Goal: Task Accomplishment & Management: Manage account settings

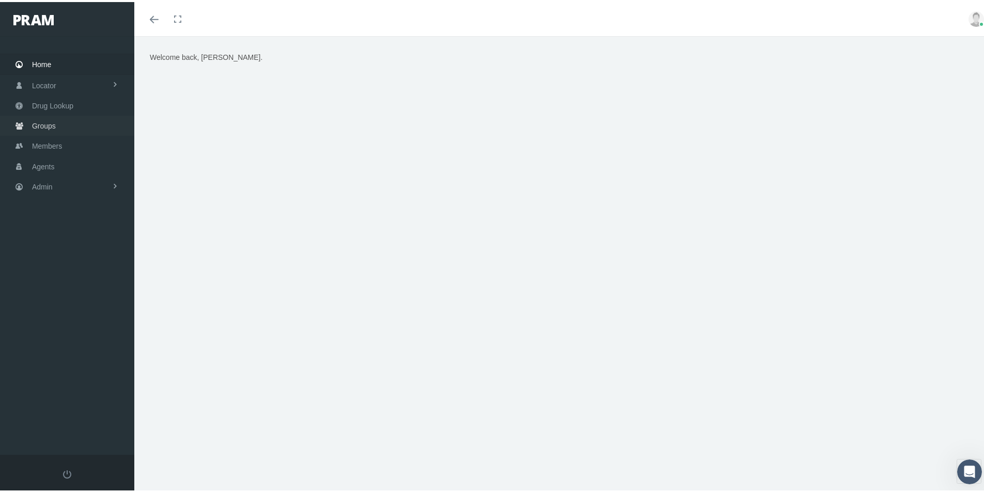
click at [37, 123] on span "Groups" at bounding box center [44, 124] width 24 height 20
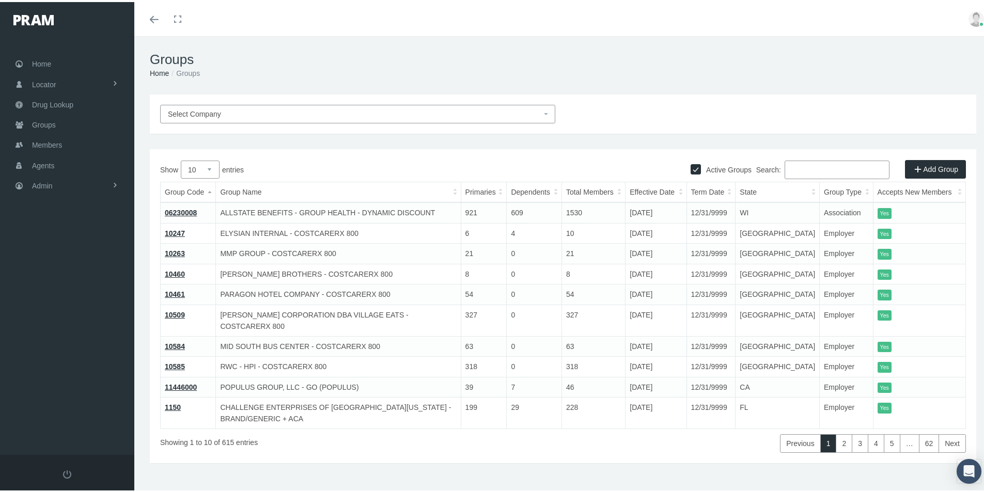
click at [789, 171] on input "Search:" at bounding box center [837, 168] width 105 height 19
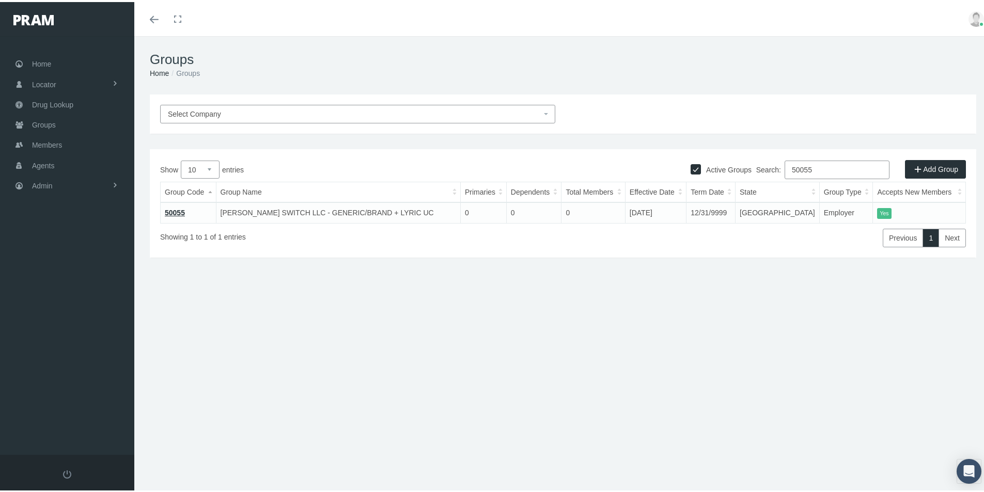
type input "50055"
drag, startPoint x: 506, startPoint y: 43, endPoint x: 390, endPoint y: 94, distance: 126.6
click at [506, 43] on div "Groups Home Groups" at bounding box center [563, 63] width 858 height 58
click at [183, 114] on span "Select Company" at bounding box center [194, 112] width 53 height 8
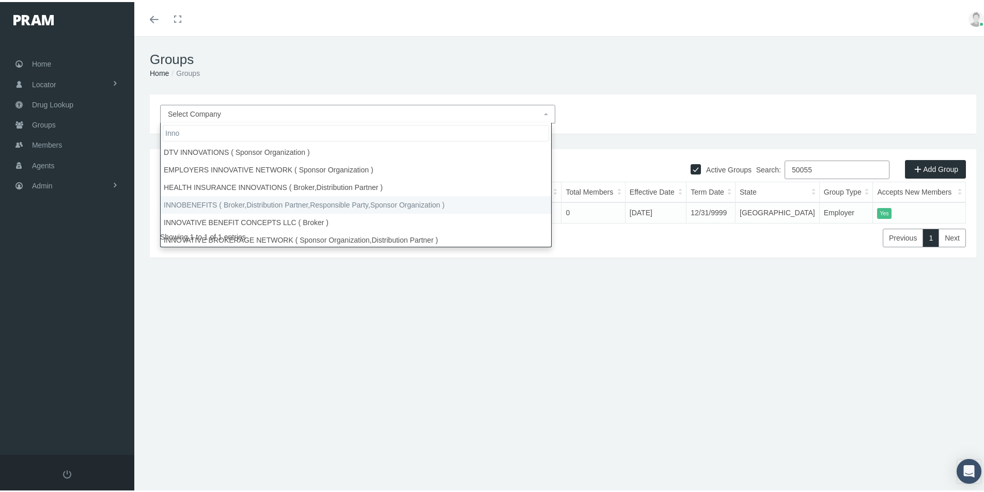
type input "Inno"
select select "2715"
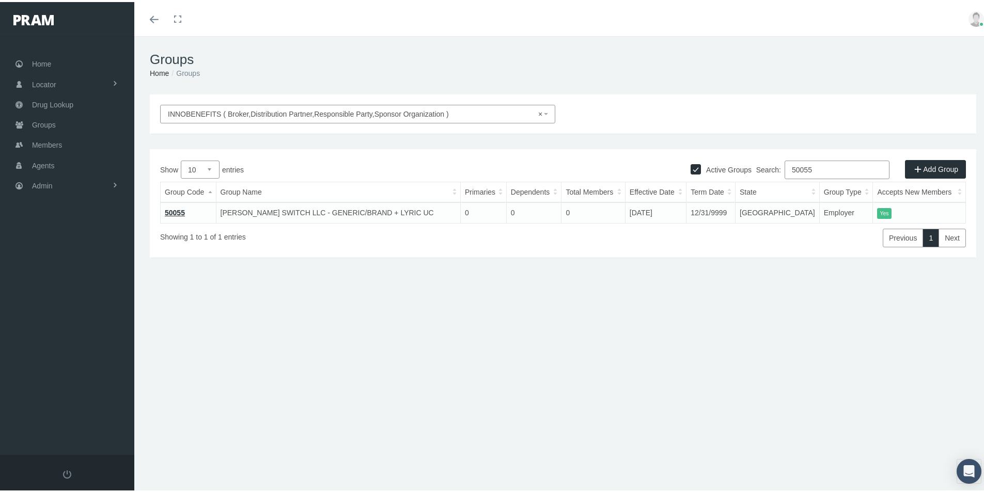
drag, startPoint x: 816, startPoint y: 171, endPoint x: 691, endPoint y: 209, distance: 130.3
click at [688, 208] on div "Show 10 25 50 100 entries Search: 50055 Group Code Group Name Primaries Depende…" at bounding box center [563, 202] width 806 height 87
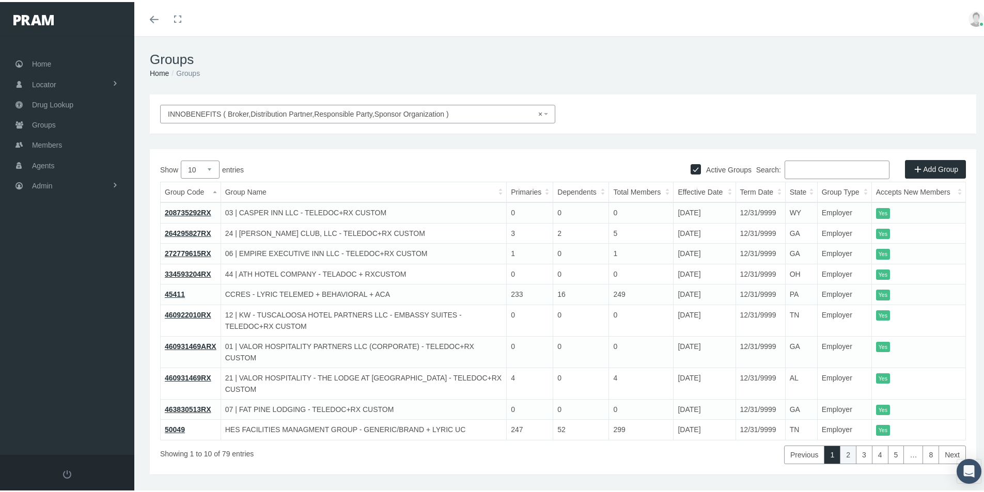
click at [841, 453] on link "2" at bounding box center [848, 453] width 17 height 19
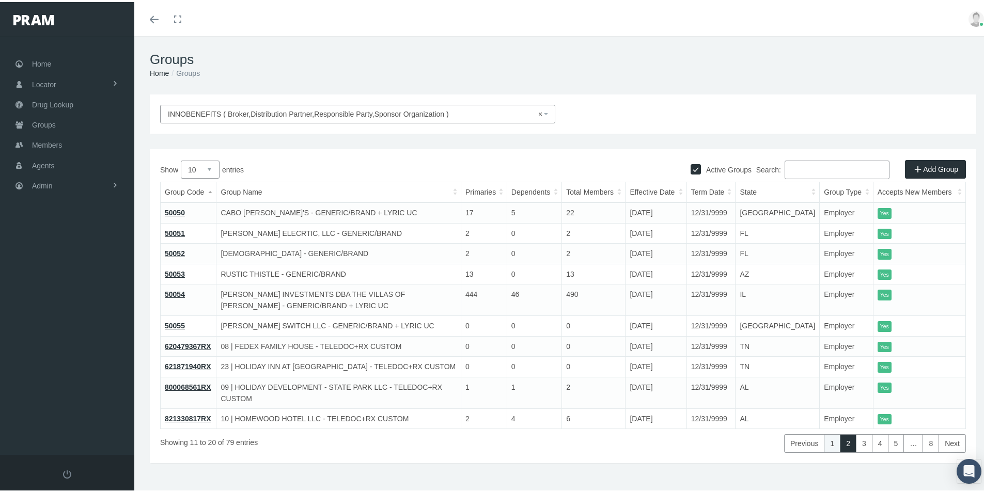
click at [827, 434] on link "1" at bounding box center [832, 442] width 17 height 19
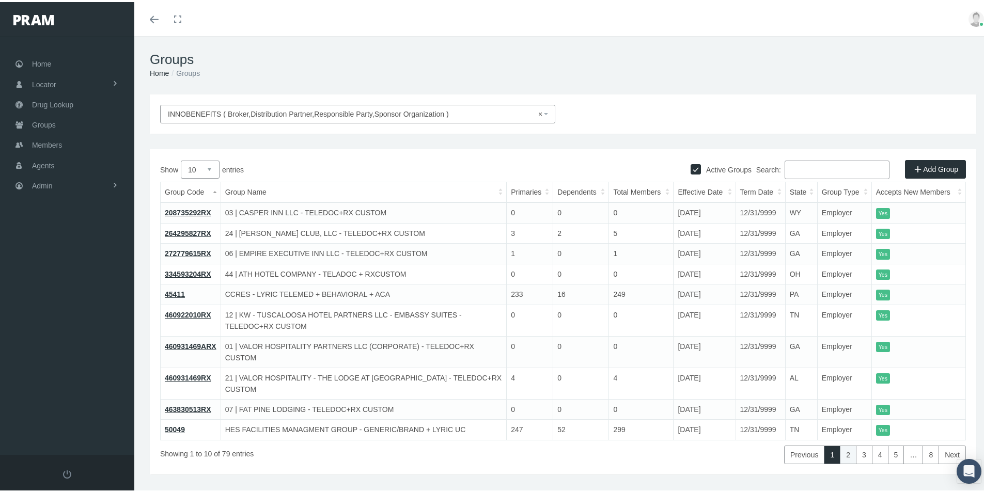
click at [841, 455] on link "2" at bounding box center [848, 453] width 17 height 19
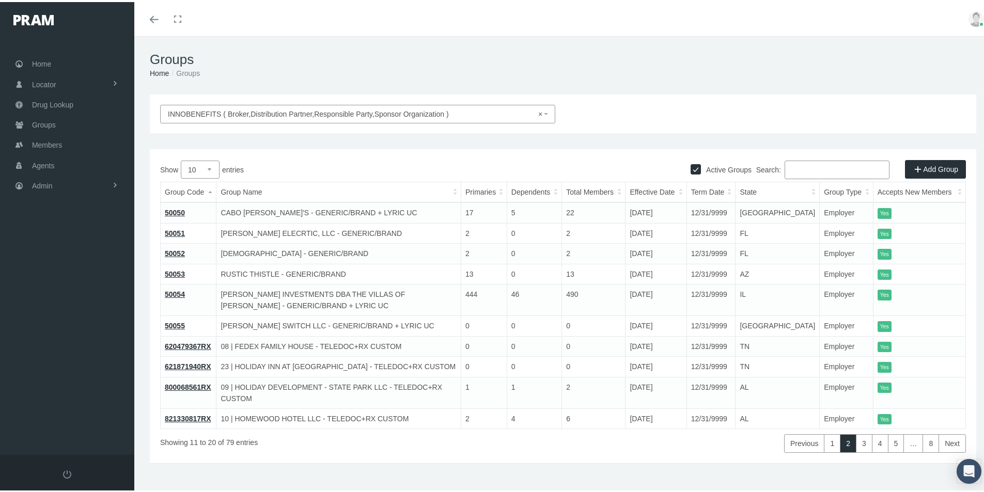
select select
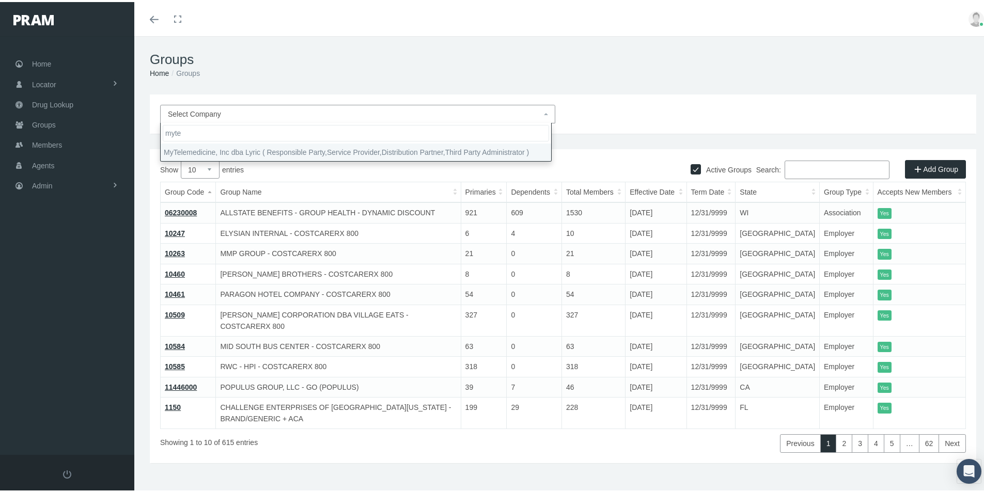
type input "myte"
select select "9146"
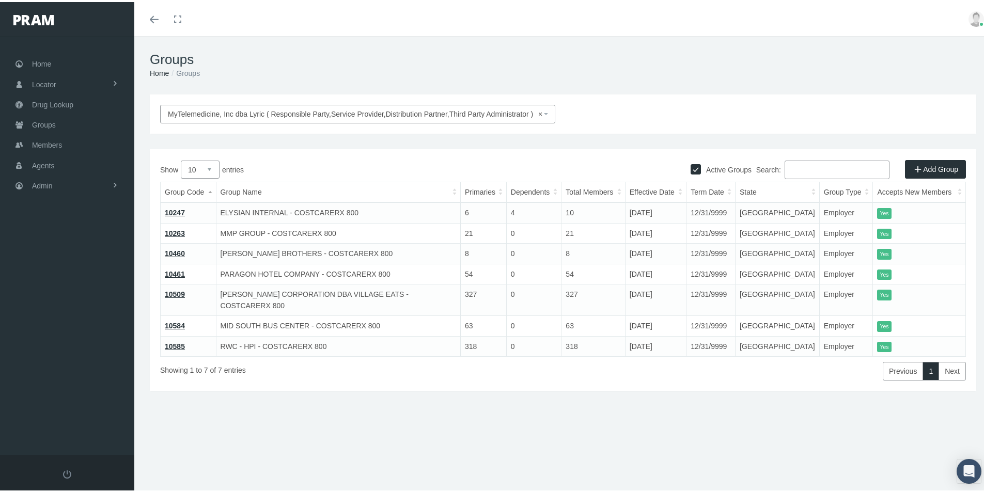
select select
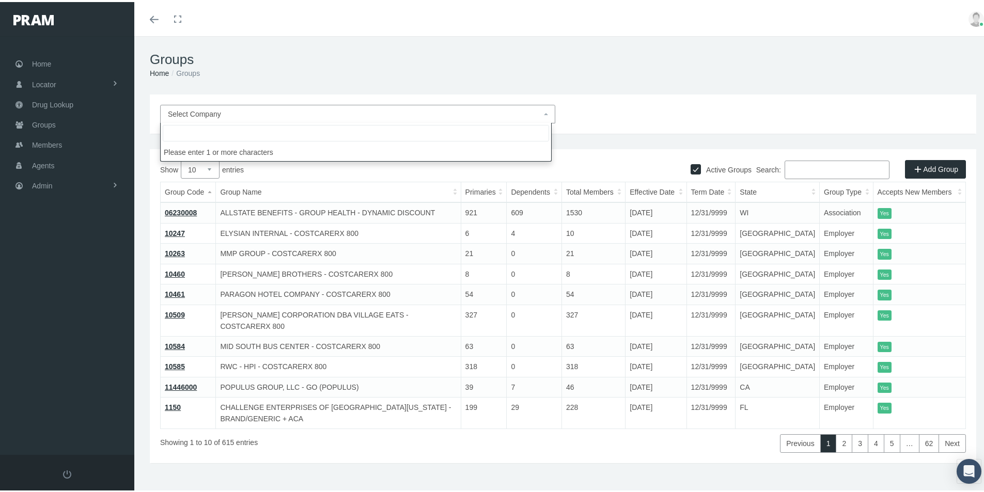
drag, startPoint x: 279, startPoint y: 465, endPoint x: 247, endPoint y: 163, distance: 303.4
click at [276, 443] on div "INNOBENEFITS ( Broker,Distribution Partner,Responsible Party,Sponsor Organizati…" at bounding box center [563, 293] width 858 height 400
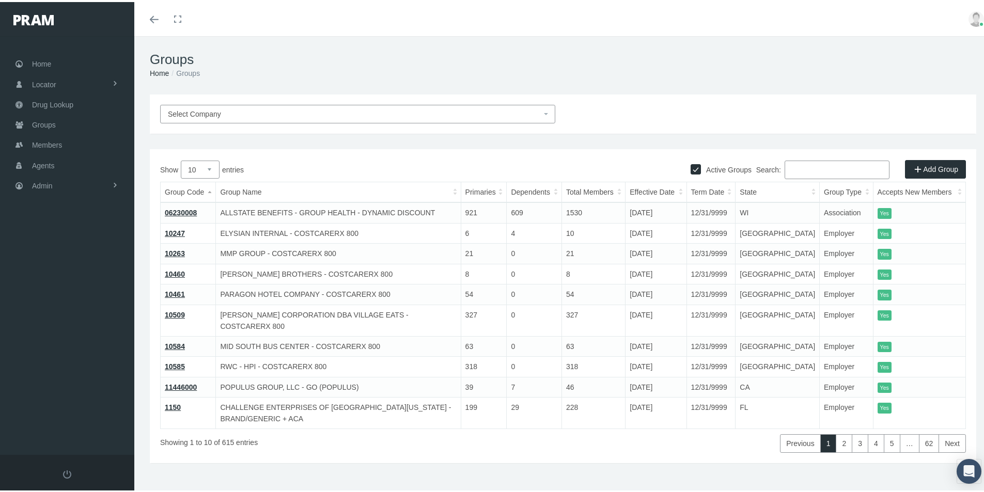
click at [799, 166] on input "Search:" at bounding box center [837, 168] width 105 height 19
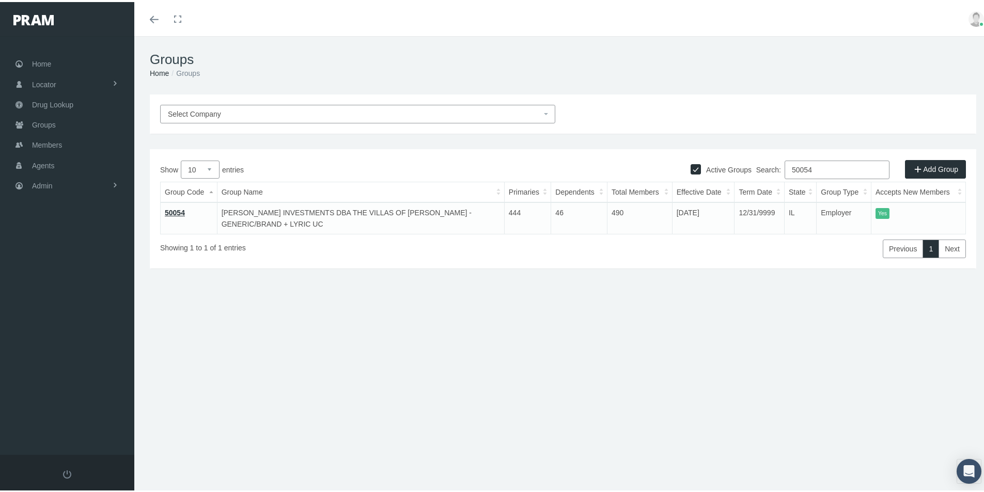
type input "50054"
click at [274, 453] on div "Groups Home Groups INNOBENEFITS ( Broker,Distribution Partner,Responsible Party…" at bounding box center [563, 269] width 858 height 470
click at [36, 186] on span "Admin" at bounding box center [42, 184] width 21 height 20
click at [50, 263] on span "Group Billing" at bounding box center [62, 264] width 41 height 18
click at [55, 343] on span "Payments" at bounding box center [56, 340] width 32 height 18
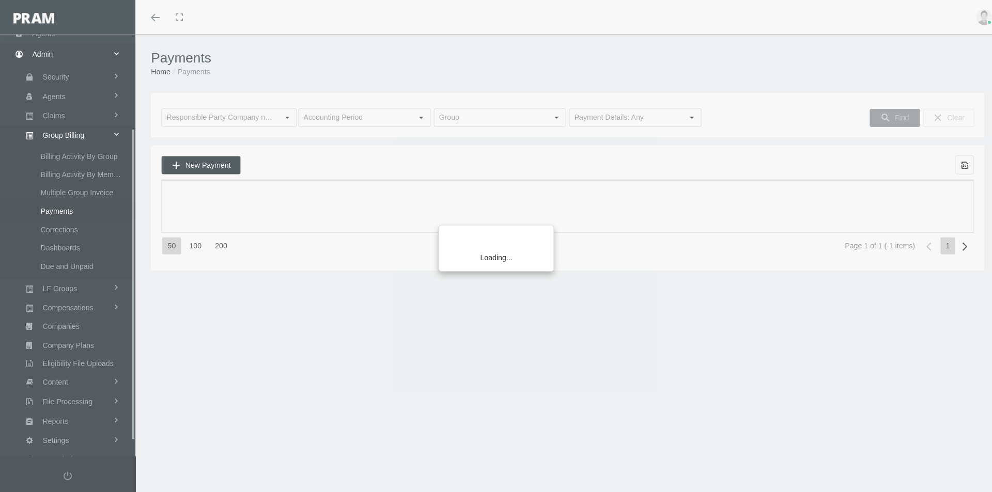
scroll to position [147, 0]
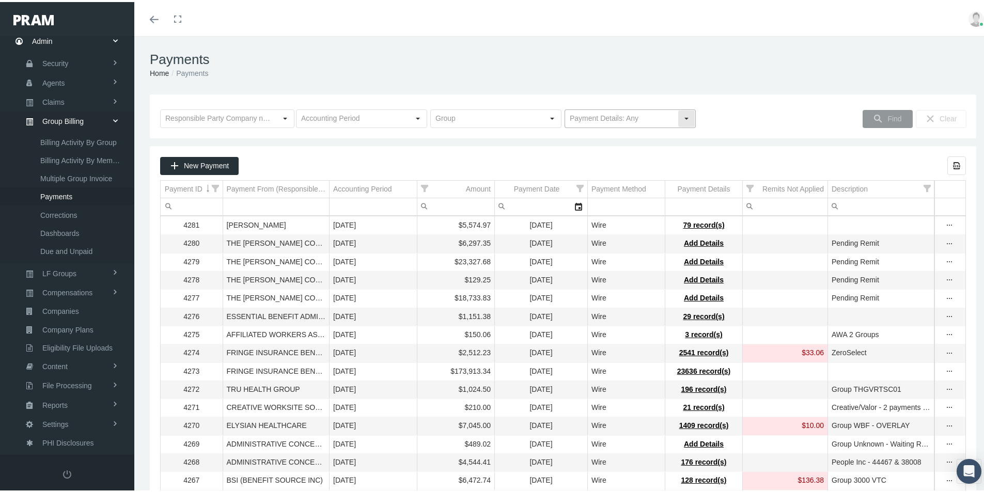
click at [683, 118] on div "Select" at bounding box center [687, 117] width 17 height 17
click at [593, 156] on div "No Payment Details" at bounding box center [626, 152] width 128 height 17
type input "No Payment Details"
click at [888, 119] on span "Find" at bounding box center [895, 117] width 14 height 8
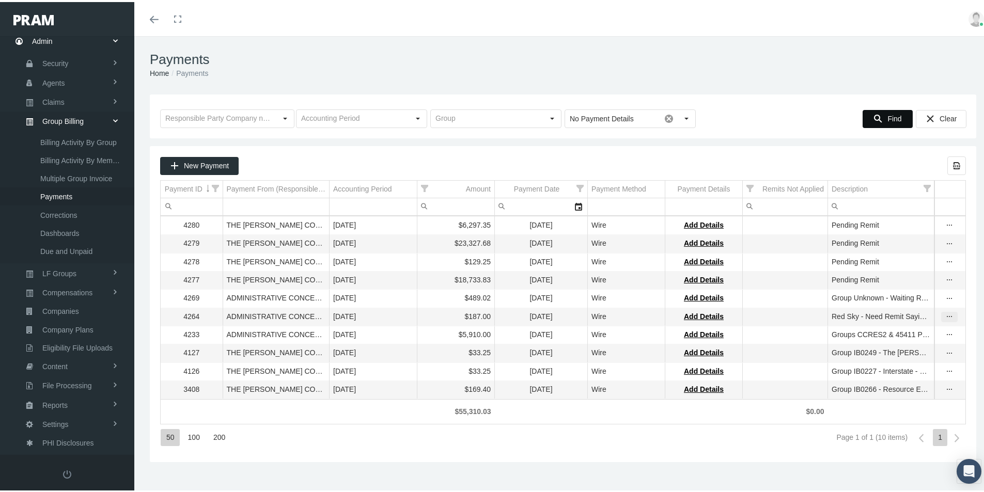
click at [945, 315] on icon "more" at bounding box center [949, 315] width 9 height 9
click at [873, 334] on div "View & Edit Payment" at bounding box center [898, 333] width 101 height 17
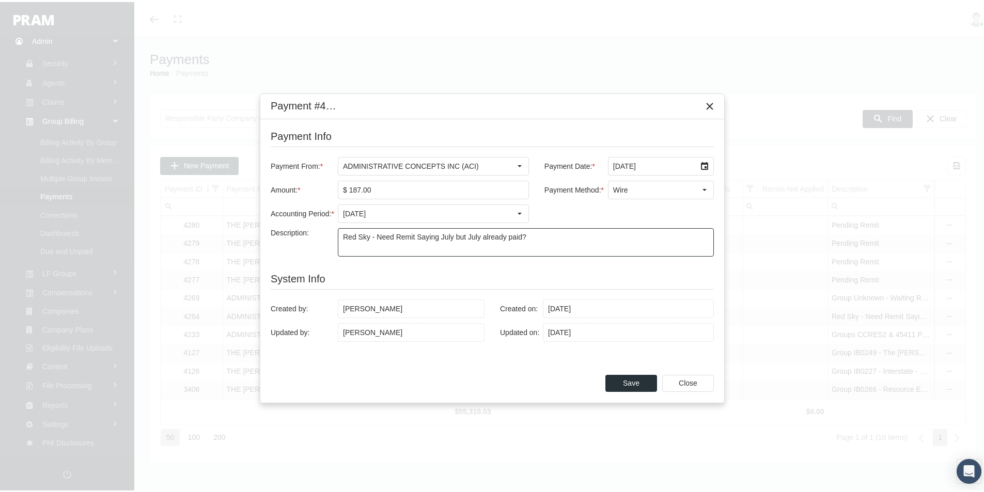
click at [411, 235] on textarea "Red Sky - Need Remit Saying July but July already paid?" at bounding box center [525, 240] width 375 height 27
click at [375, 237] on textarea "Red Sky - Need Remit Saying July but July already paid?" at bounding box center [525, 240] width 375 height 27
click at [522, 236] on textarea "Red Sky - Summary Saying July but July already paid?" at bounding box center [525, 240] width 375 height 27
type textarea "Red Sky - Summary Saying July but July already paid? Applied to August"
click at [524, 212] on div "Select" at bounding box center [520, 212] width 17 height 17
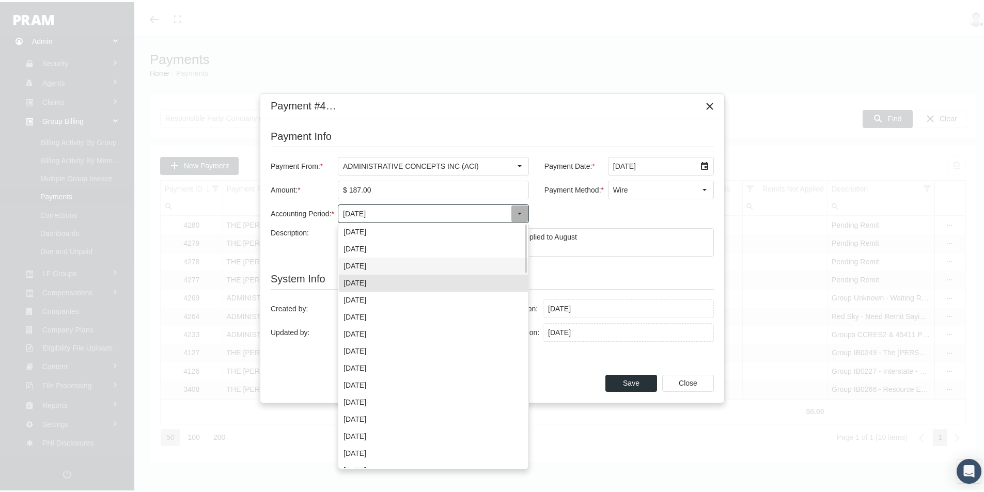
click at [359, 263] on div "August 2025" at bounding box center [433, 264] width 189 height 17
type input "August 2025"
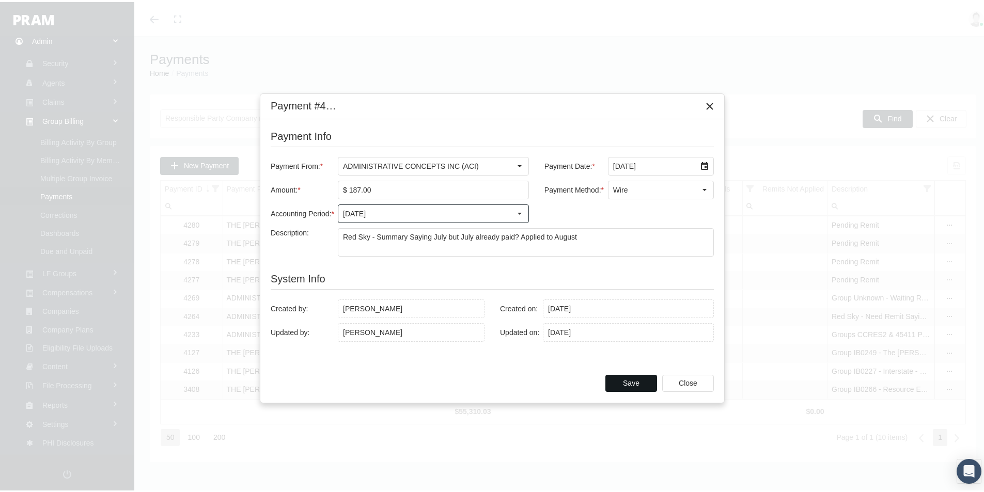
click at [623, 378] on div "Save" at bounding box center [631, 382] width 51 height 16
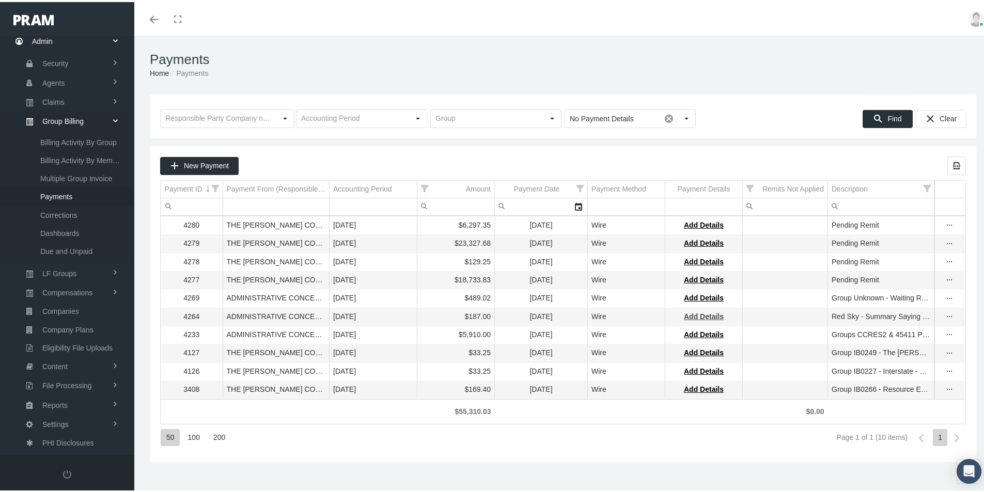
click at [705, 317] on span "Add Details" at bounding box center [704, 315] width 40 height 8
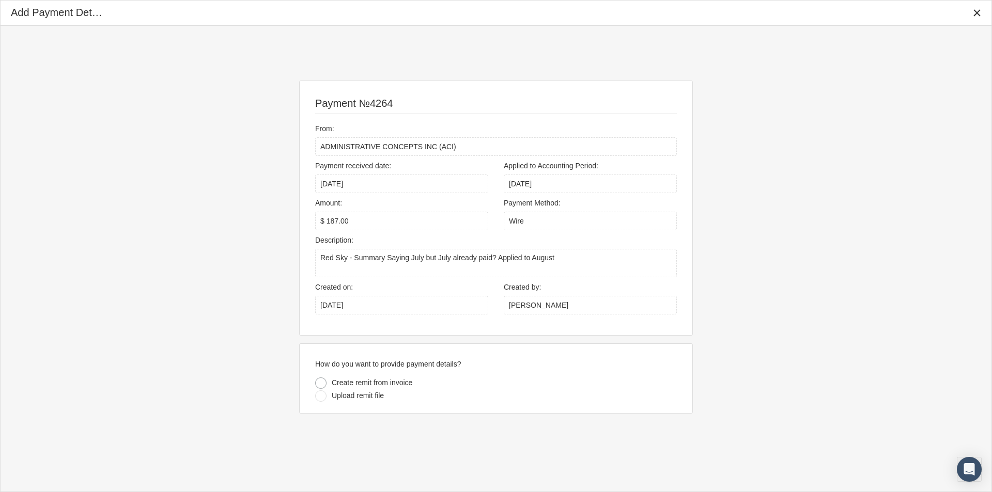
click at [321, 384] on div at bounding box center [320, 383] width 11 height 11
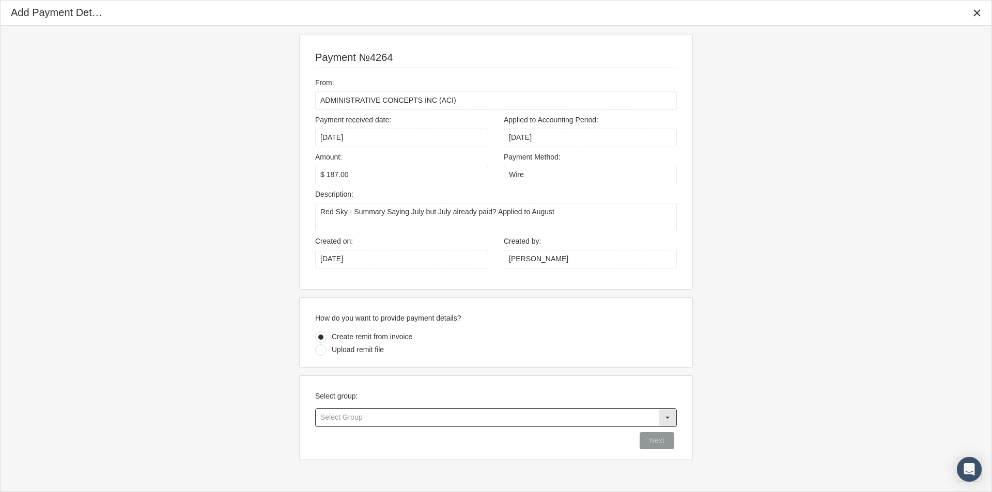
click at [329, 418] on input "text" at bounding box center [487, 418] width 343 height 18
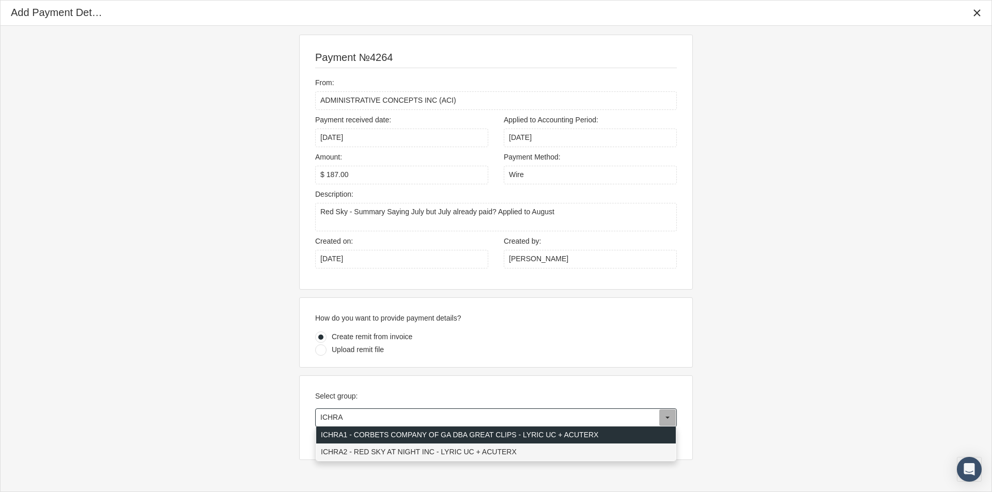
click at [401, 452] on div "ICHRA2 - RED SKY AT NIGHT INC - LYRIC UC + ACUTERX" at bounding box center [496, 452] width 360 height 17
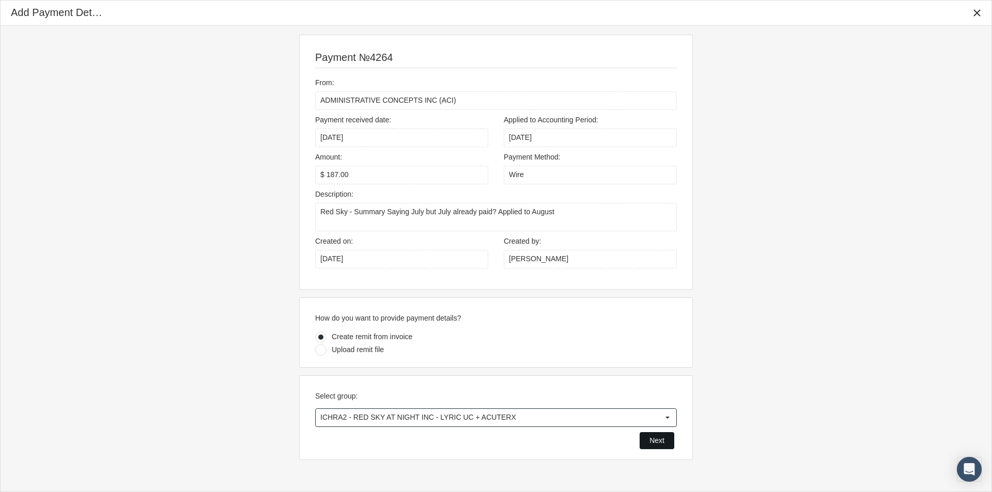
type input "ICHRA2 - RED SKY AT NIGHT INC - LYRIC UC + ACUTERX"
click at [657, 440] on span "Next" at bounding box center [657, 441] width 15 height 8
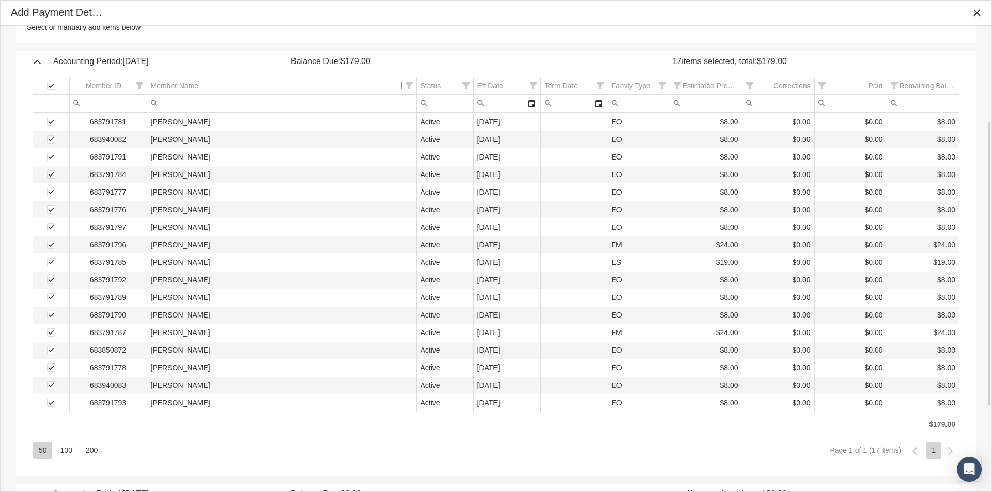
scroll to position [258, 0]
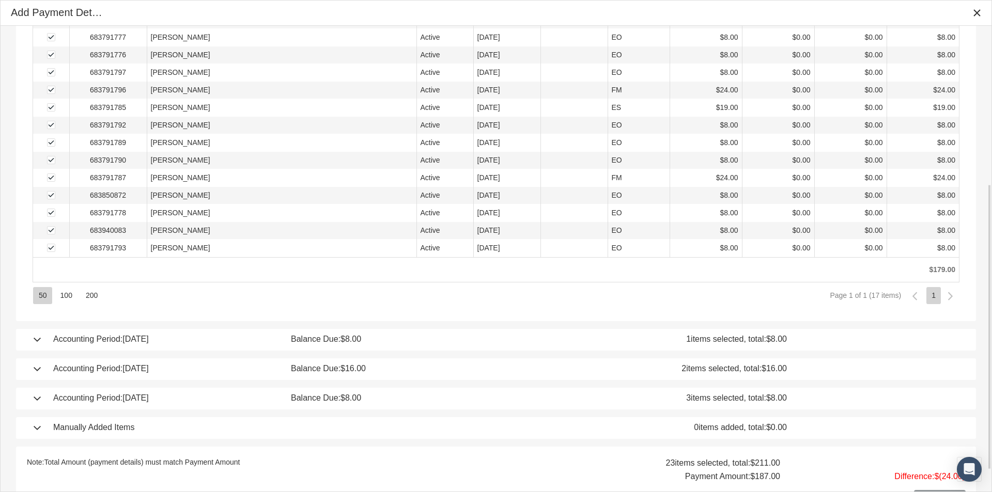
click at [38, 401] on div "Accounting Period: January 2025 Balance Due: $8.00 3 items selected, total: $8.…" at bounding box center [496, 399] width 940 height 22
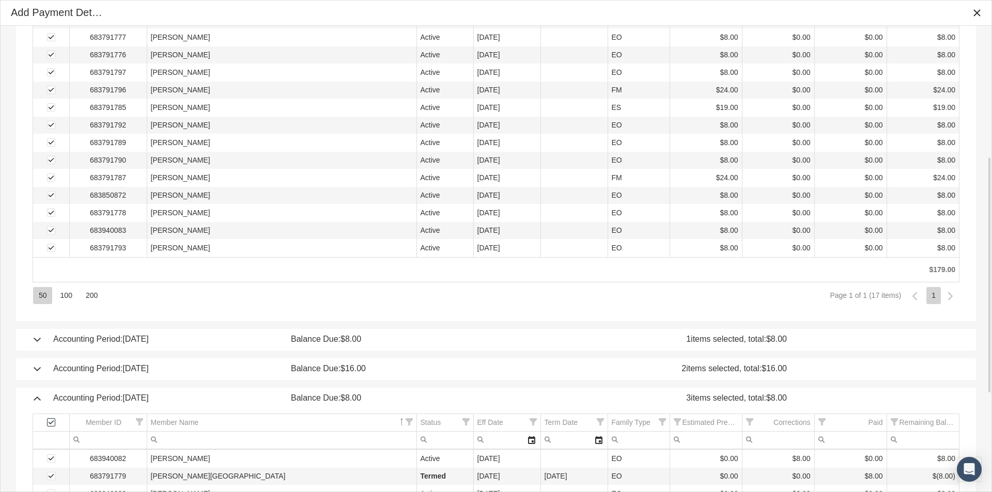
click at [50, 424] on span "Select all" at bounding box center [51, 423] width 8 height 8
click at [35, 373] on div "Accounting Period: February 2025 Balance Due: $16.00 2 items selected, total: $…" at bounding box center [496, 370] width 940 height 22
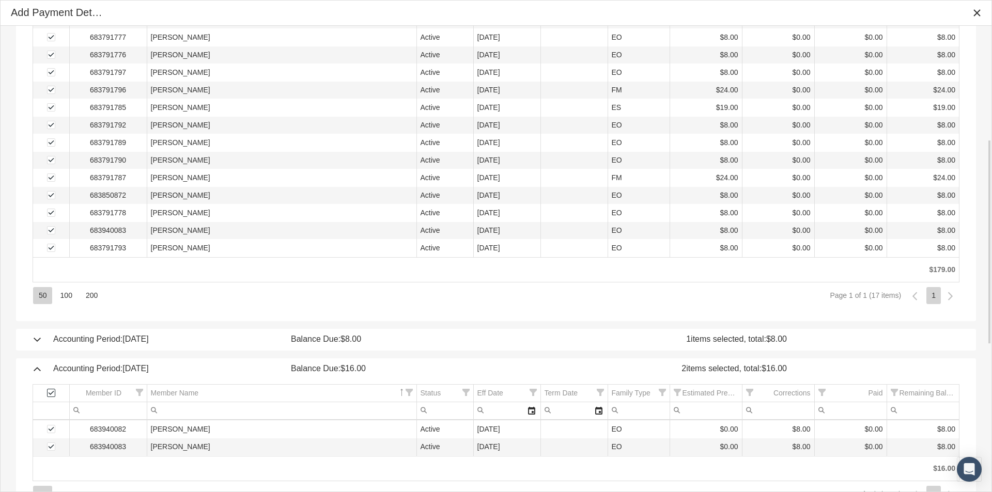
click at [49, 394] on span "Select all" at bounding box center [51, 393] width 8 height 8
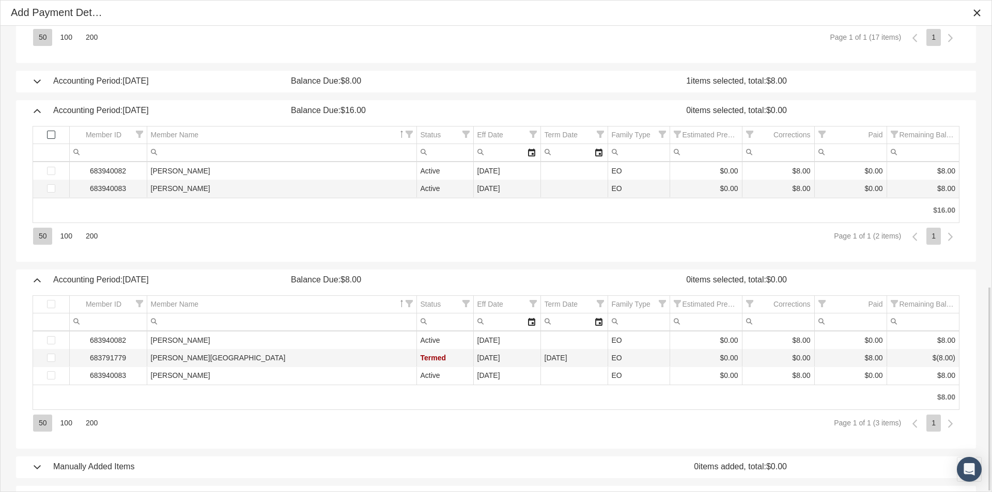
scroll to position [593, 0]
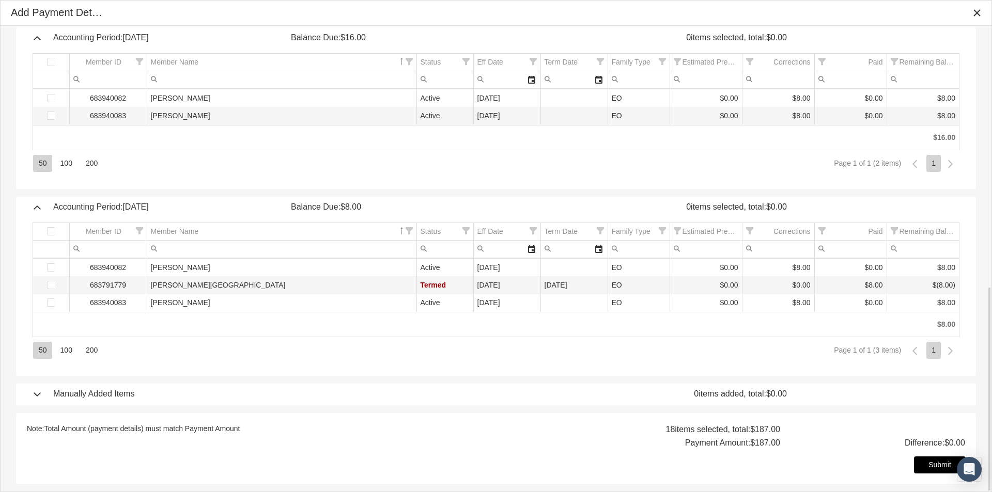
click at [934, 461] on span "Submit" at bounding box center [940, 465] width 23 height 8
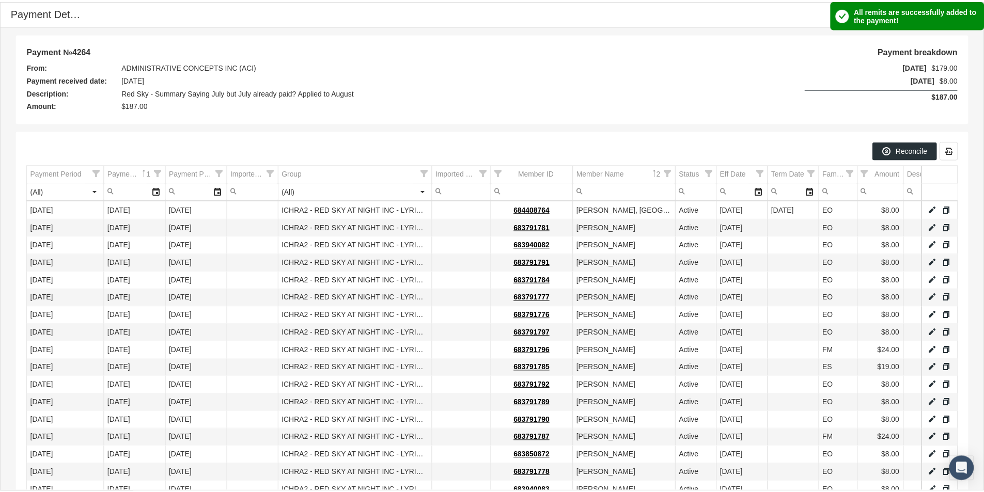
scroll to position [124, 0]
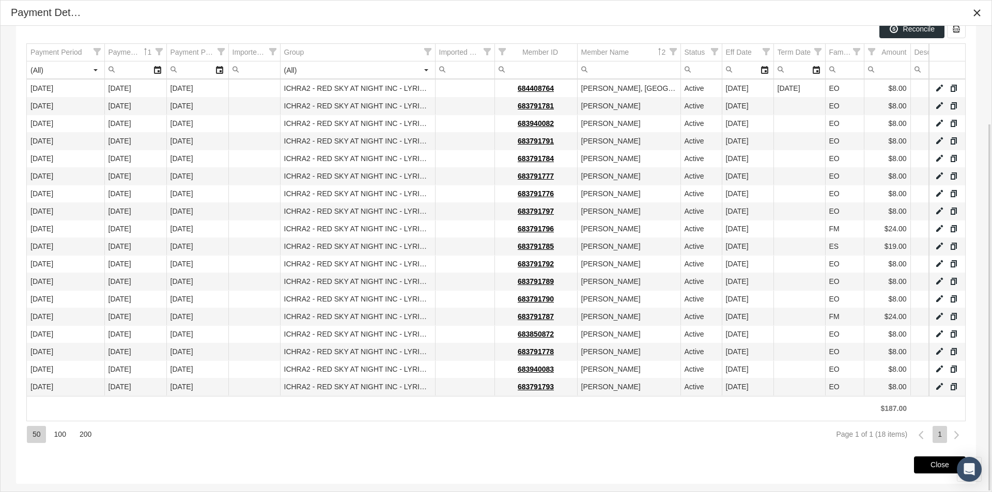
click at [922, 464] on div "Close" at bounding box center [940, 465] width 51 height 16
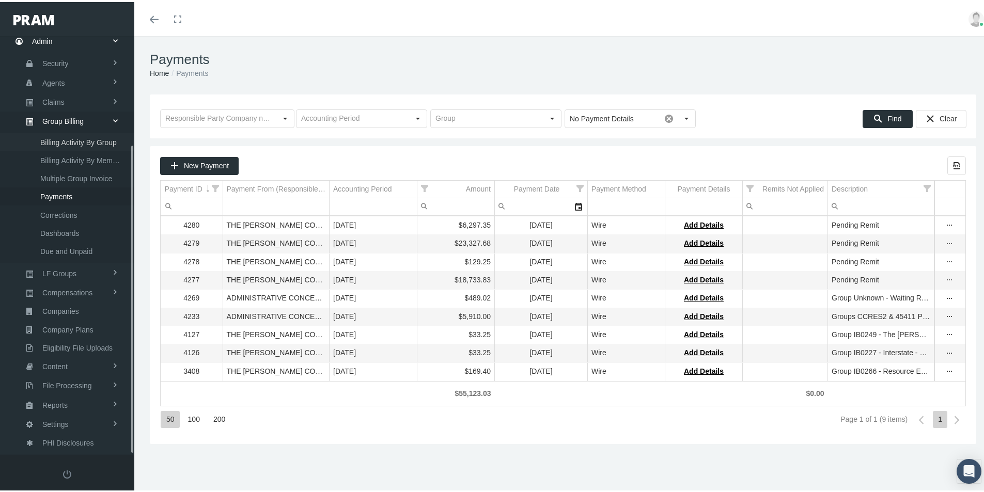
click at [76, 139] on span "Billing Activity By Group" at bounding box center [78, 141] width 76 height 18
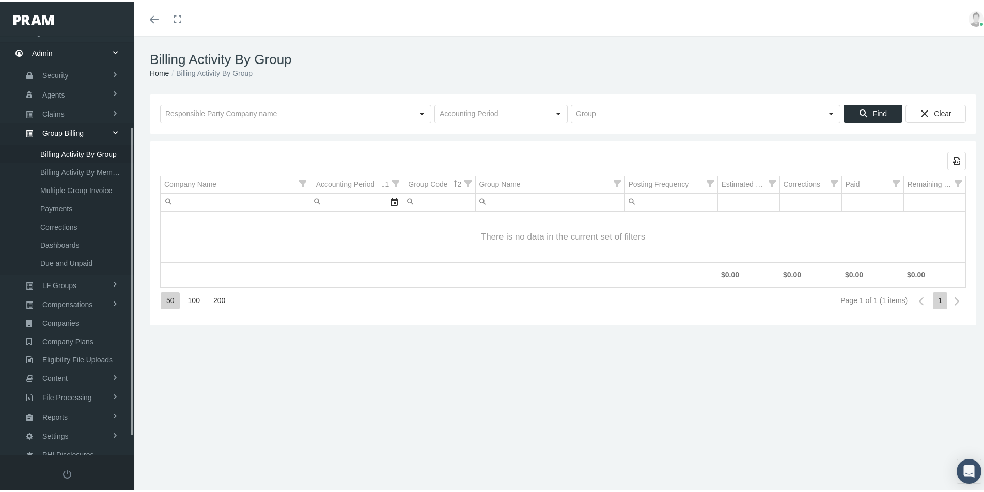
scroll to position [147, 0]
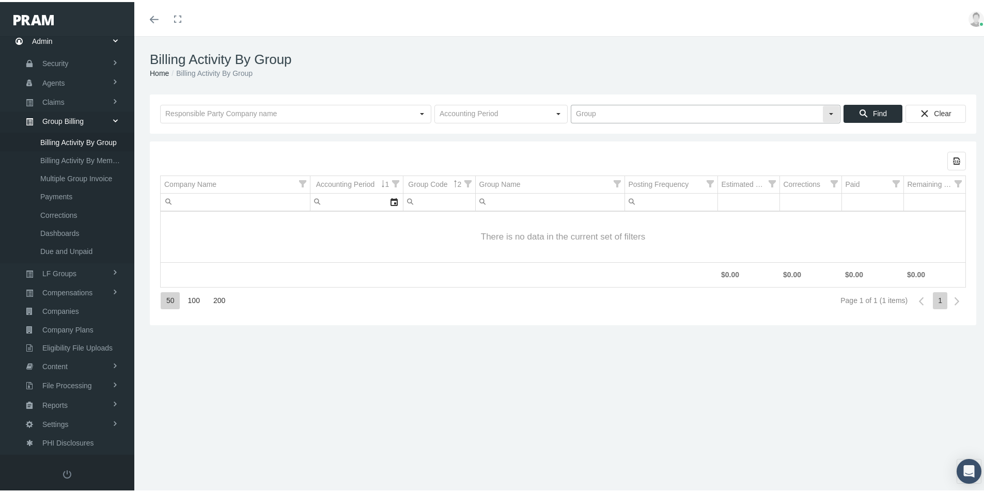
click at [580, 114] on input "text" at bounding box center [697, 112] width 251 height 18
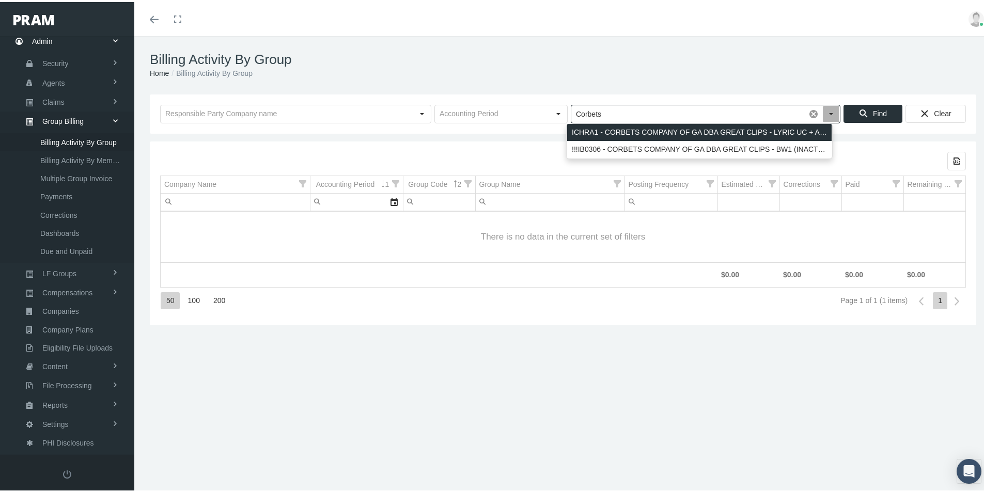
click at [586, 130] on div "ICHRA1 - CORBETS COMPANY OF GA DBA GREAT CLIPS - LYRIC UC + ACUTERX" at bounding box center [699, 130] width 265 height 17
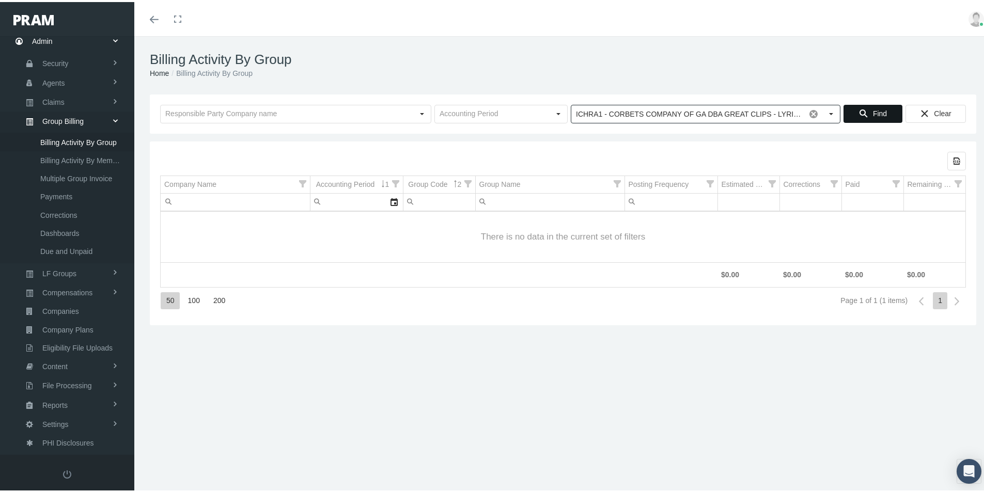
type input "ICHRA1 - CORBETS COMPANY OF GA DBA GREAT CLIPS - LYRIC UC + ACUTERX"
click at [873, 112] on span "Find" at bounding box center [880, 111] width 14 height 8
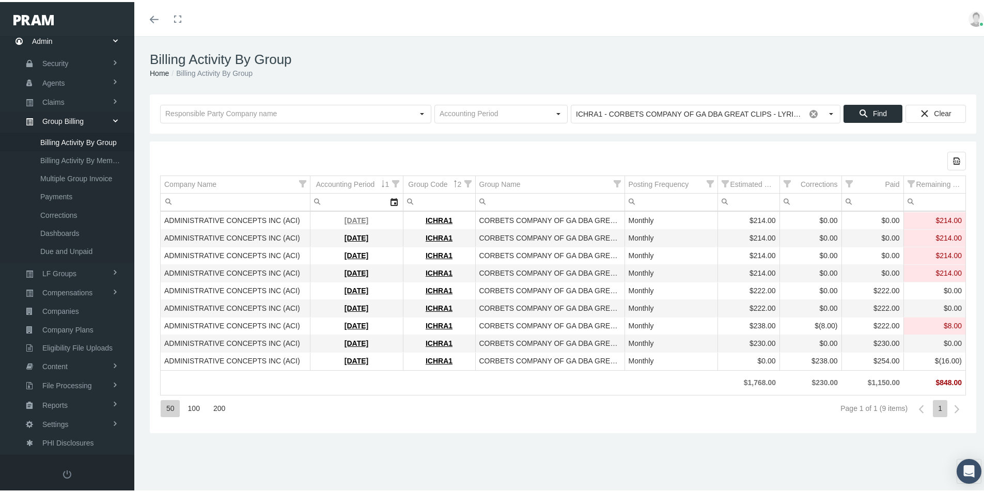
click at [345, 218] on link "September 2025" at bounding box center [357, 218] width 24 height 8
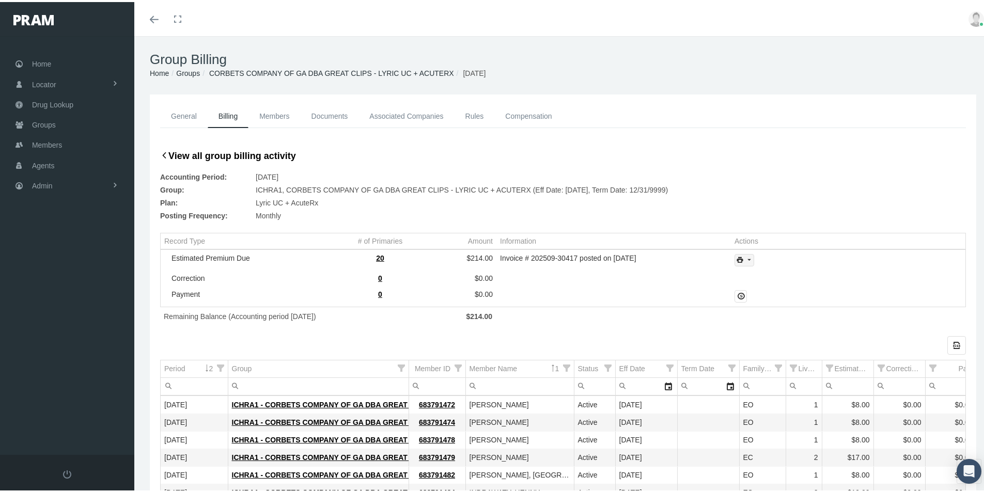
click at [745, 260] on icon "print" at bounding box center [749, 258] width 9 height 9
click at [767, 311] on div "Invoice w/Details" at bounding box center [772, 309] width 81 height 17
drag, startPoint x: 50, startPoint y: 182, endPoint x: 65, endPoint y: 190, distance: 17.6
click at [50, 182] on span "Admin" at bounding box center [42, 184] width 21 height 20
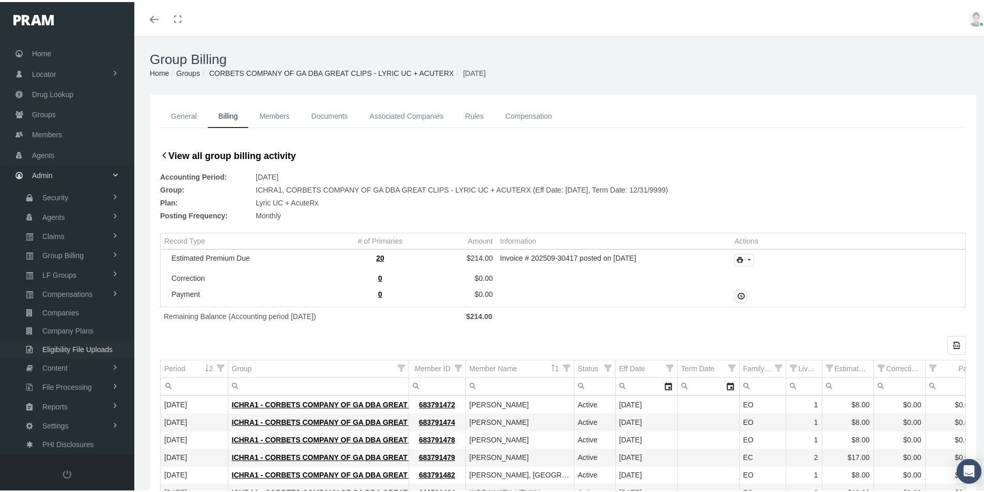
scroll to position [12, 0]
click at [67, 343] on span "Eligibility File Uploads" at bounding box center [77, 347] width 70 height 18
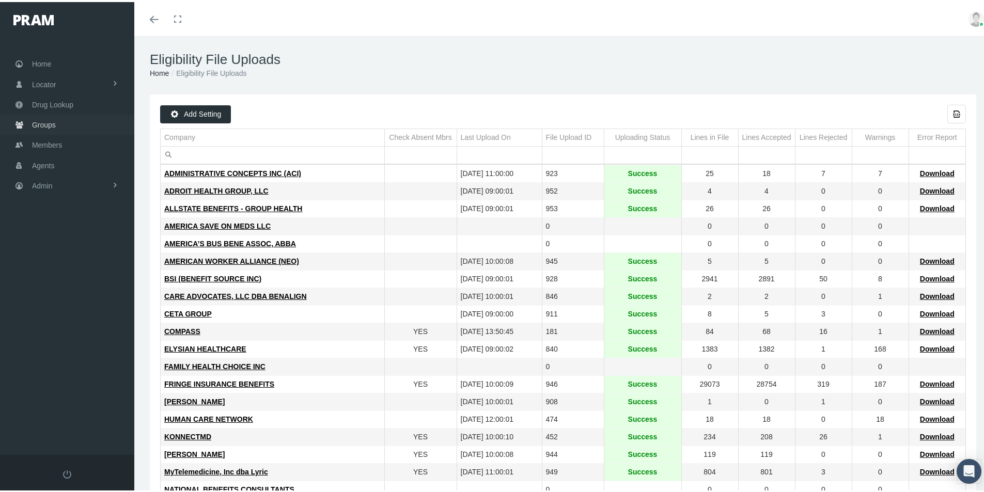
click at [43, 124] on span "Groups" at bounding box center [44, 123] width 24 height 20
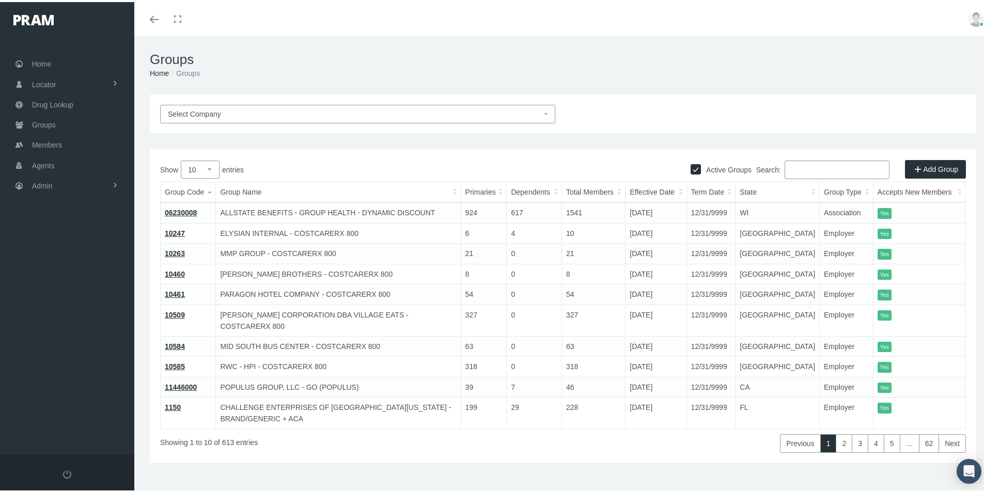
click at [788, 170] on input "Search:" at bounding box center [837, 168] width 105 height 19
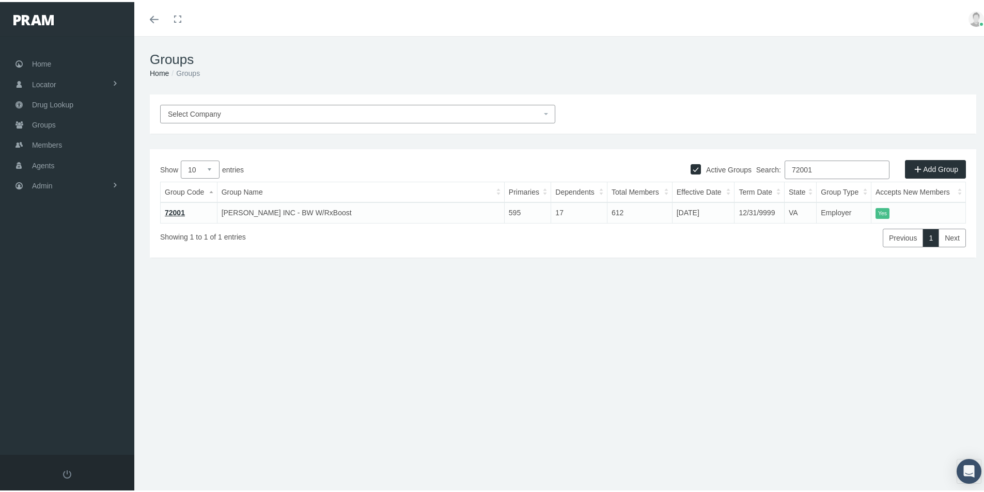
type input "72001"
drag, startPoint x: 532, startPoint y: 343, endPoint x: 242, endPoint y: 408, distance: 297.1
click at [532, 343] on div "Select Company Active Groups Add Group Show 10 25 50 100 entries Search: 72001 …" at bounding box center [563, 222] width 858 height 258
click at [47, 125] on span "Groups" at bounding box center [44, 123] width 24 height 20
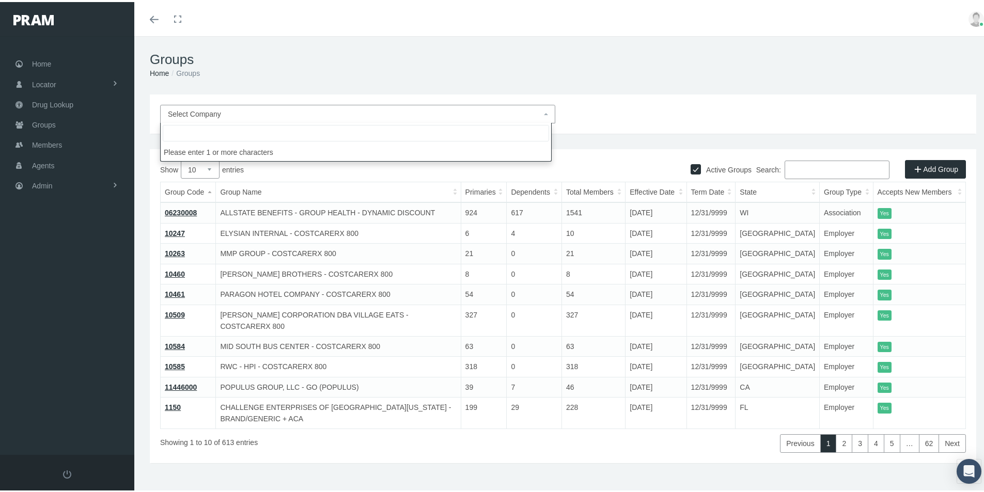
click at [187, 111] on span "Select Company" at bounding box center [194, 112] width 53 height 8
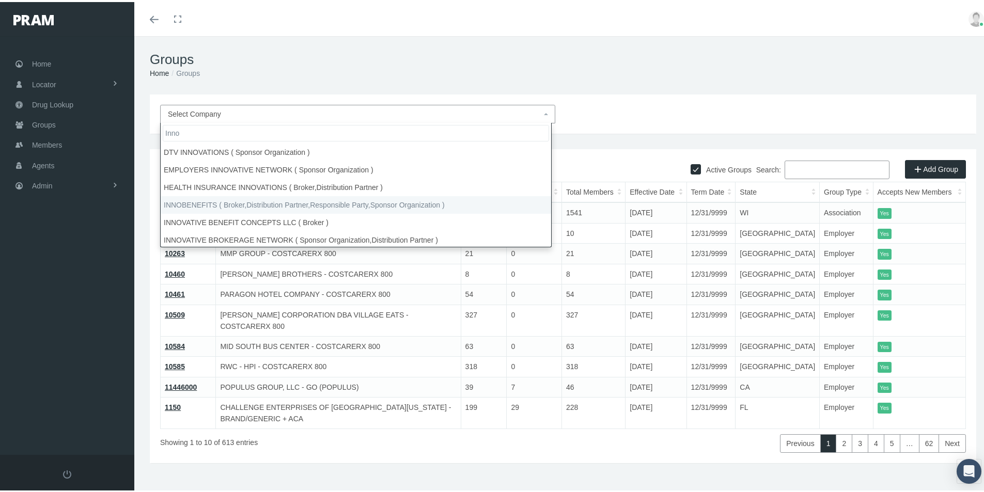
type input "Inno"
select select "2715"
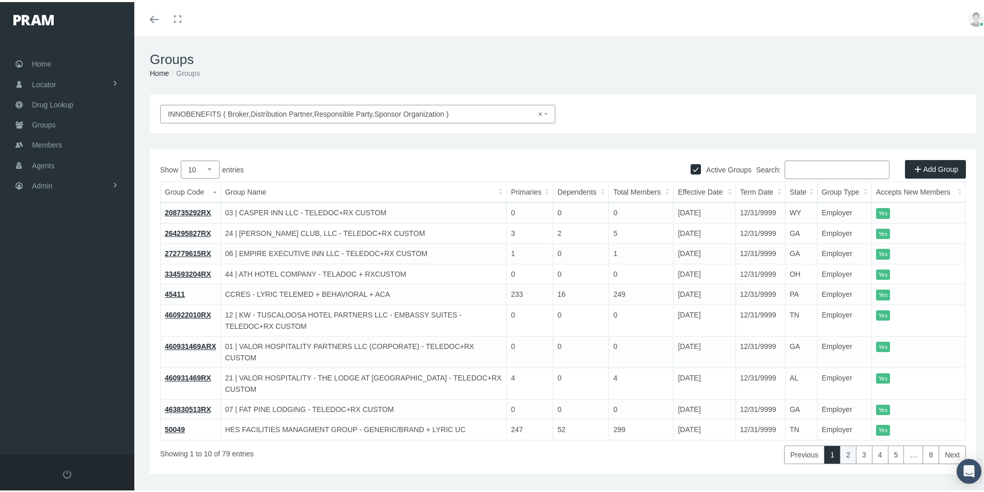
click at [842, 450] on link "2" at bounding box center [848, 453] width 17 height 19
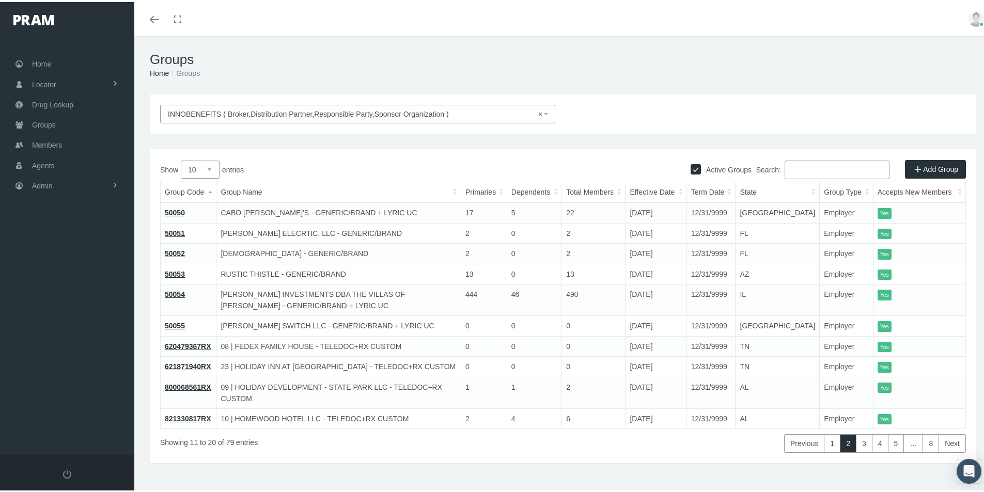
select select
drag, startPoint x: 537, startPoint y: 112, endPoint x: 307, endPoint y: 150, distance: 233.6
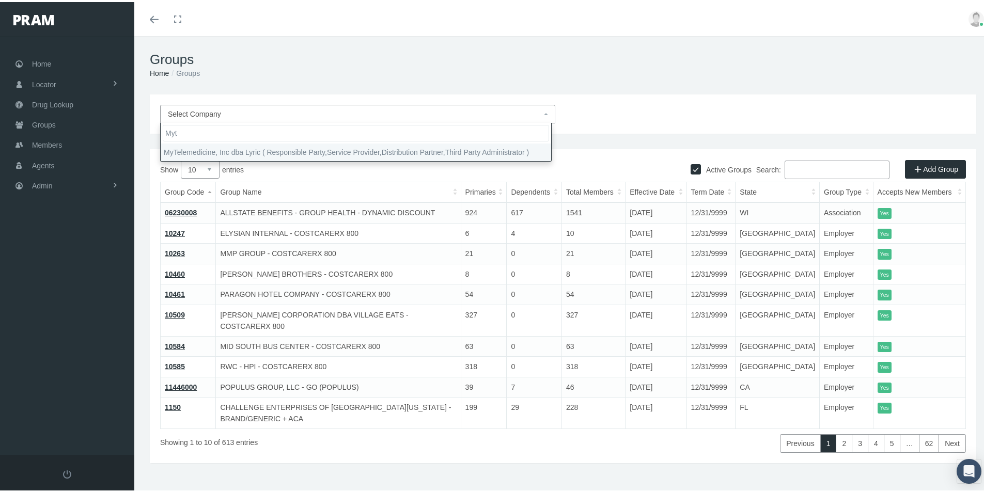
type input "Myt"
select select "9146"
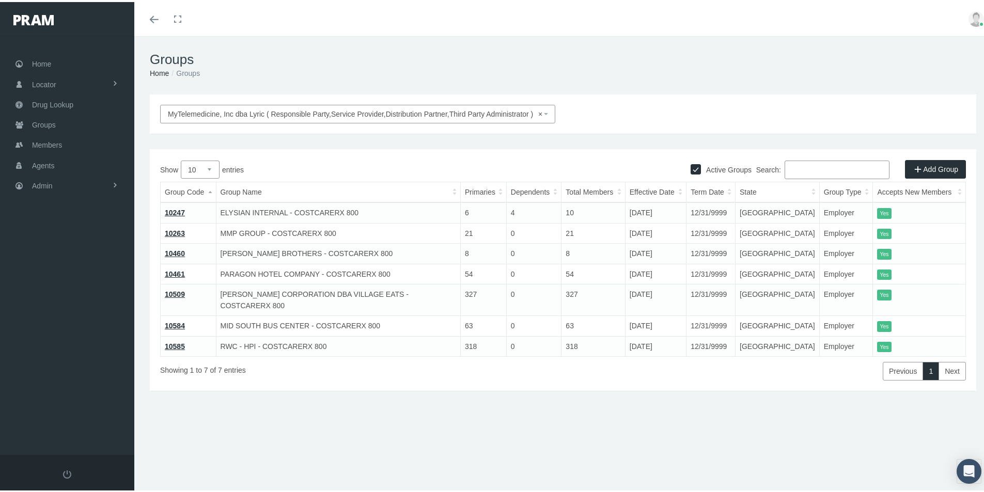
select select
drag, startPoint x: 538, startPoint y: 111, endPoint x: 547, endPoint y: 117, distance: 11.1
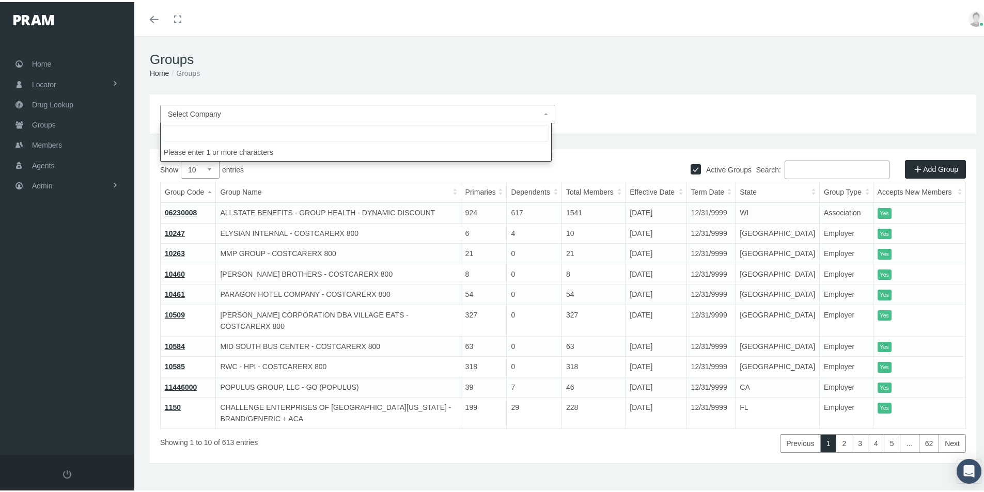
click at [799, 168] on input "Search:" at bounding box center [837, 168] width 105 height 19
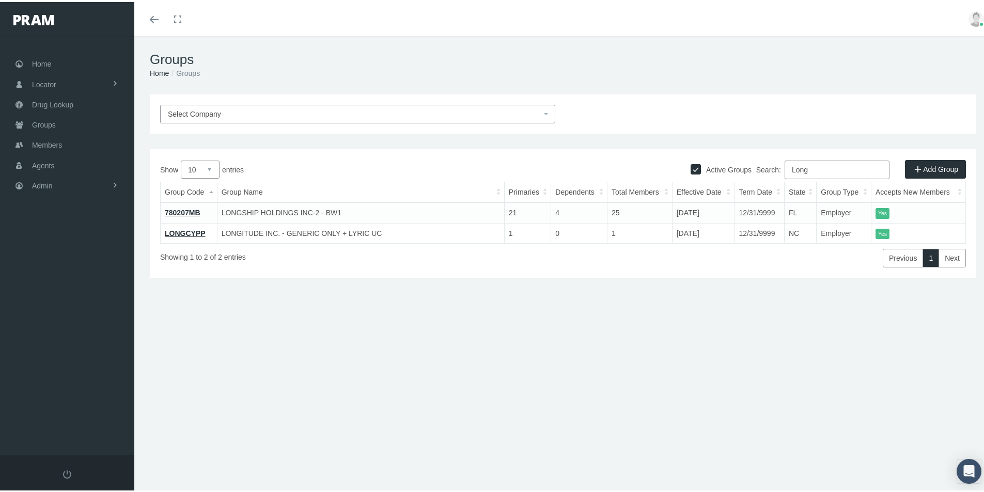
type input "Long"
drag, startPoint x: 180, startPoint y: 230, endPoint x: 176, endPoint y: 238, distance: 8.6
click at [179, 230] on link "LONGCYPP" at bounding box center [185, 231] width 41 height 8
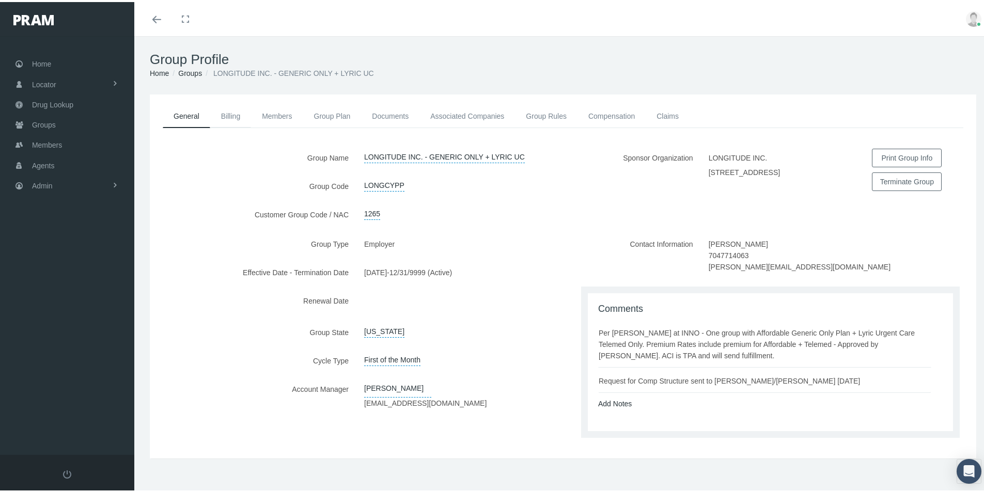
click at [231, 117] on link "Billing" at bounding box center [230, 114] width 41 height 23
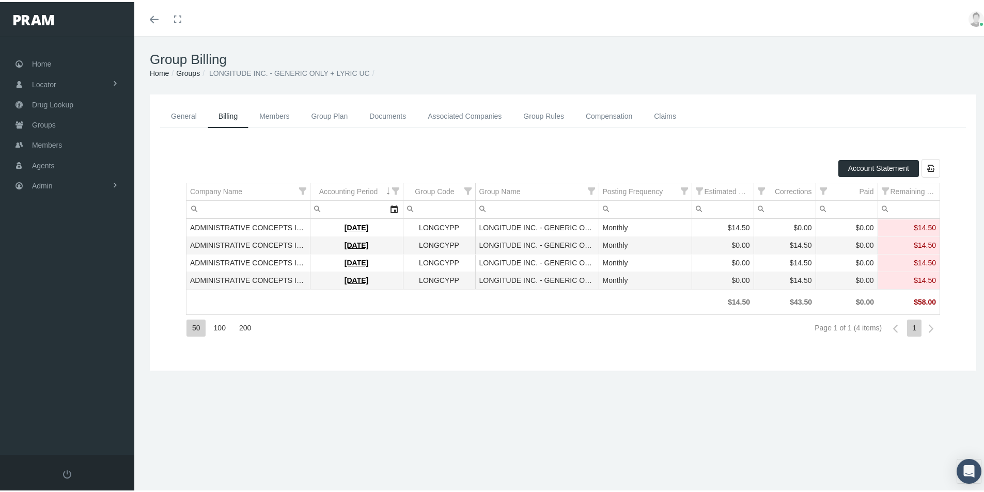
click at [273, 113] on link "Members" at bounding box center [275, 114] width 52 height 23
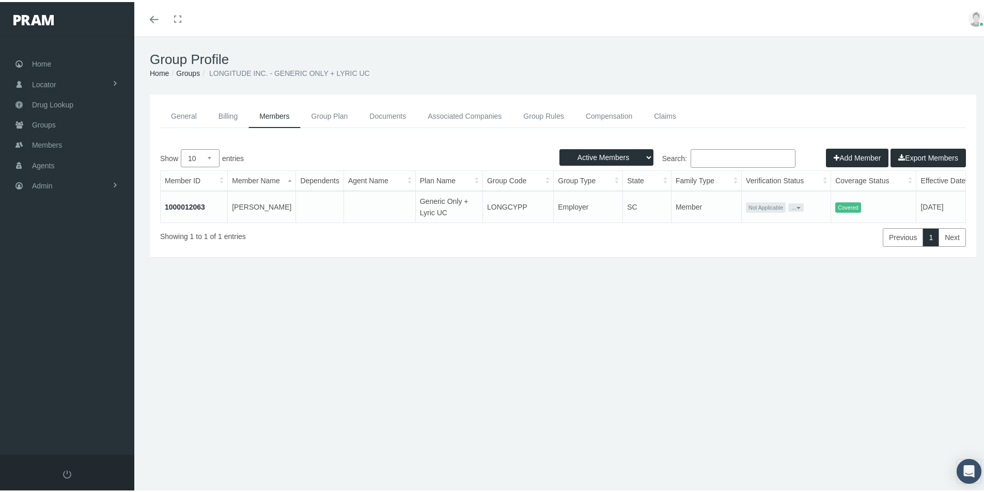
click at [380, 389] on div "Group Profile Home Groups LONGITUDE INC. - GENERIC ONLY + LYRIC UC General Bill…" at bounding box center [563, 269] width 858 height 470
click at [410, 374] on div "Group Profile Home Groups LONGITUDE INC. - GENERIC ONLY + LYRIC UC General Bill…" at bounding box center [563, 269] width 858 height 470
click at [46, 184] on span "Admin" at bounding box center [42, 184] width 21 height 20
click at [60, 358] on span "Eligibility File Uploads" at bounding box center [77, 358] width 70 height 18
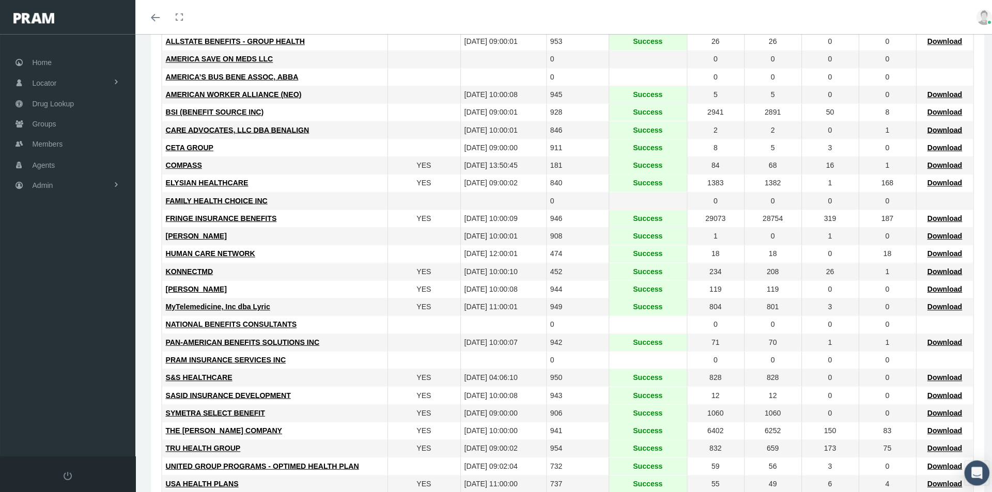
scroll to position [207, 0]
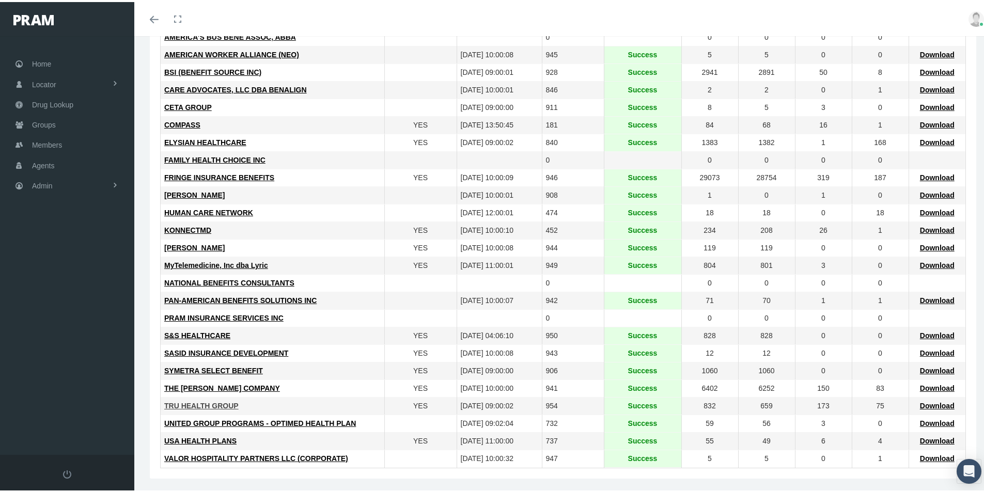
click at [211, 405] on span "TRU HEALTH GROUP" at bounding box center [201, 404] width 74 height 8
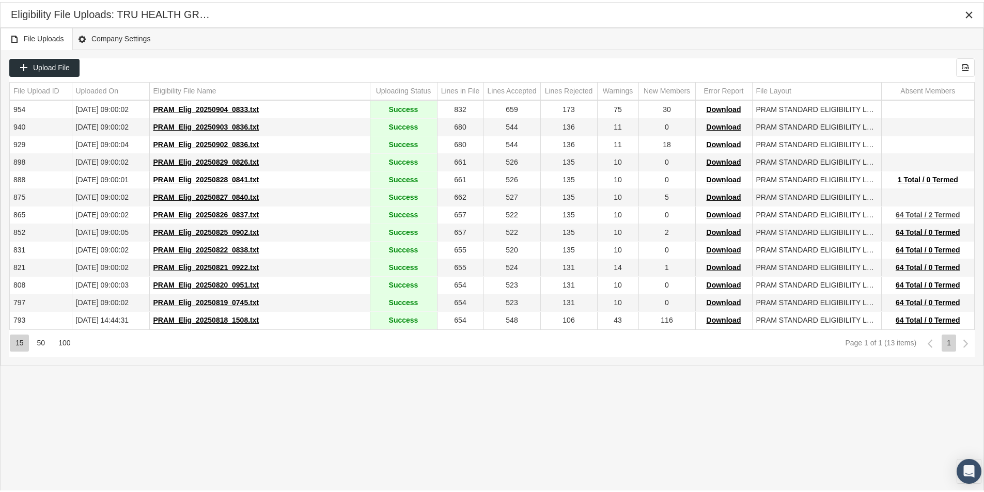
click at [914, 214] on span "64 Total / 2 Termed" at bounding box center [928, 213] width 65 height 8
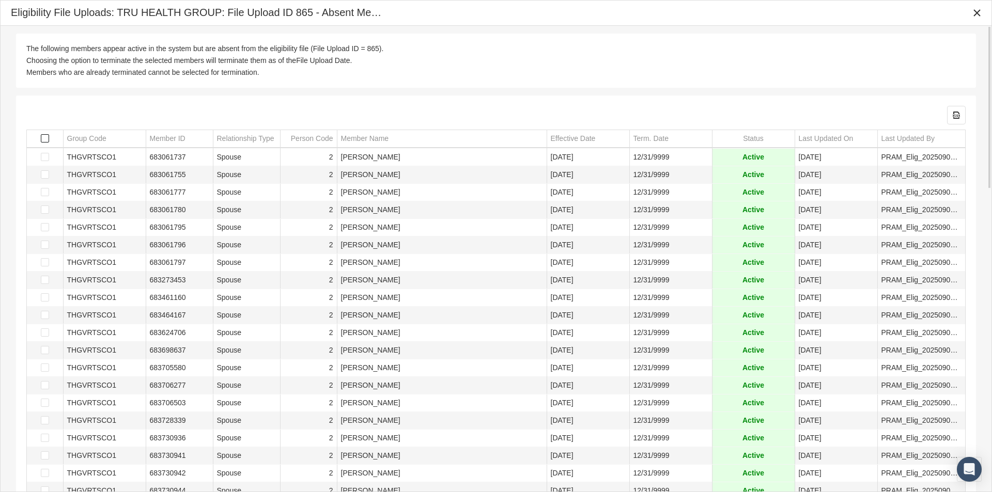
click at [44, 139] on span "Select all" at bounding box center [45, 138] width 8 height 8
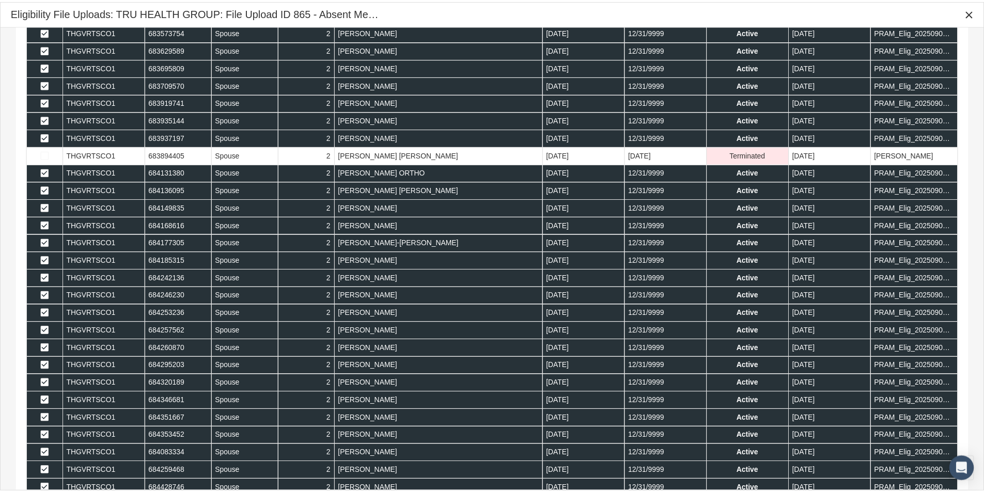
scroll to position [865, 0]
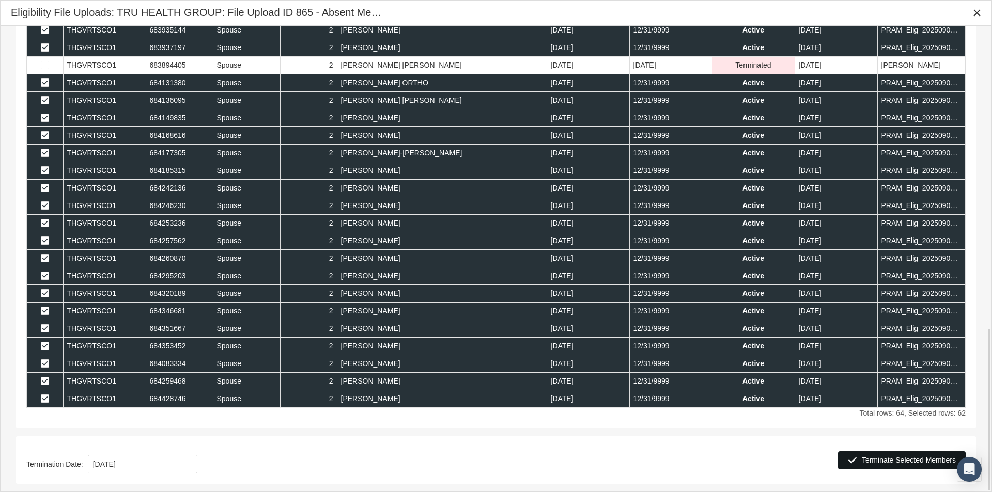
click at [883, 461] on span "Terminate Selected Members" at bounding box center [909, 460] width 94 height 8
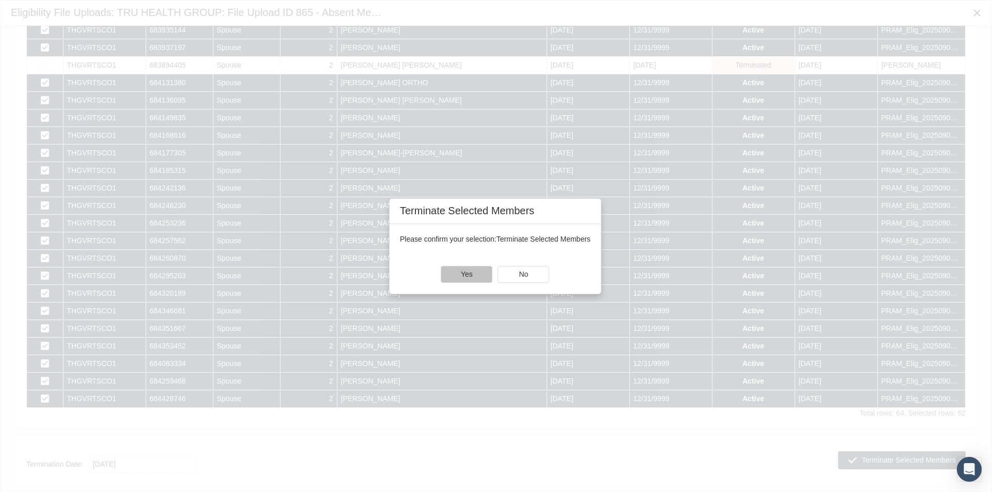
click at [462, 273] on span "Yes" at bounding box center [467, 274] width 12 height 8
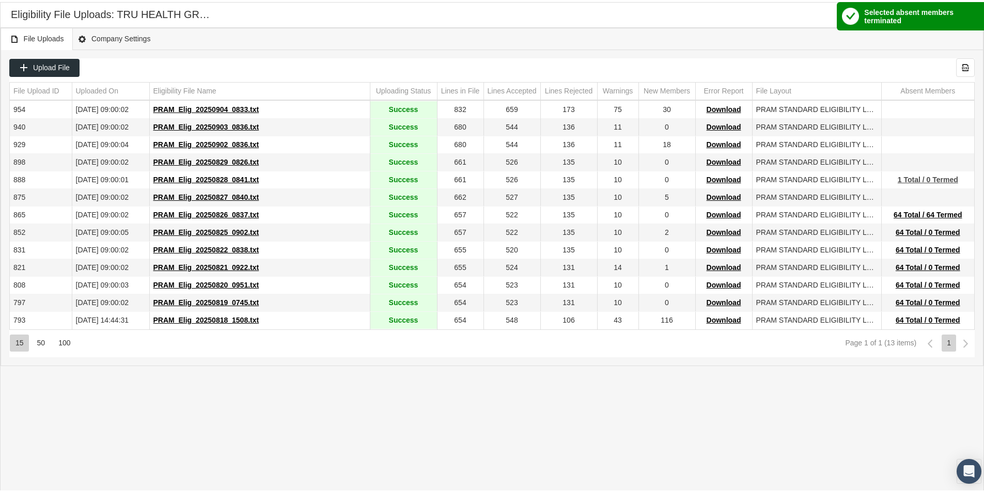
click at [916, 177] on span "1 Total / 0 Termed" at bounding box center [928, 178] width 60 height 8
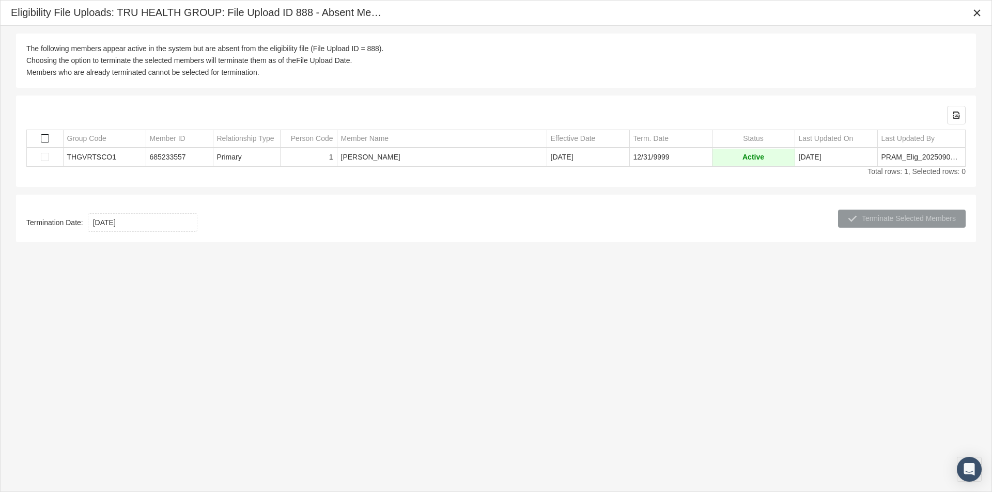
click at [44, 137] on span "Select all" at bounding box center [45, 138] width 8 height 8
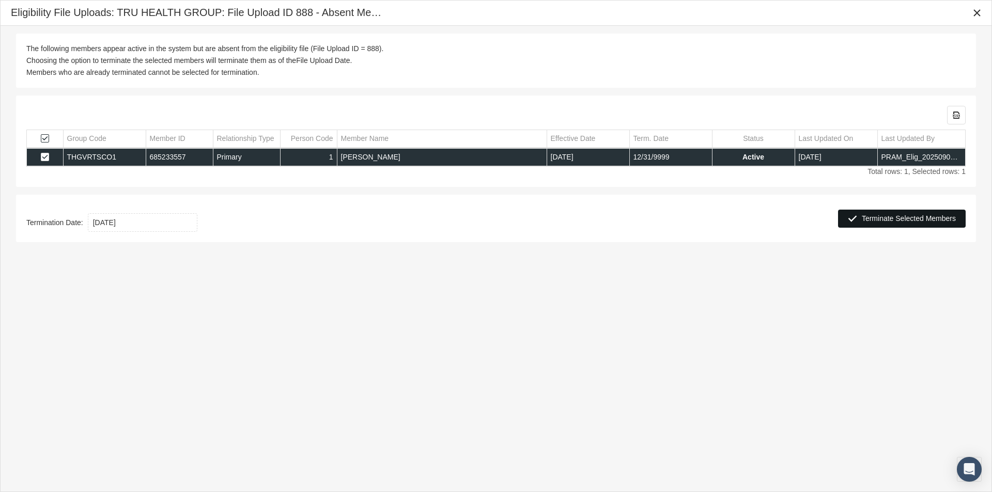
click at [896, 214] on span "Terminate Selected Members" at bounding box center [909, 218] width 94 height 8
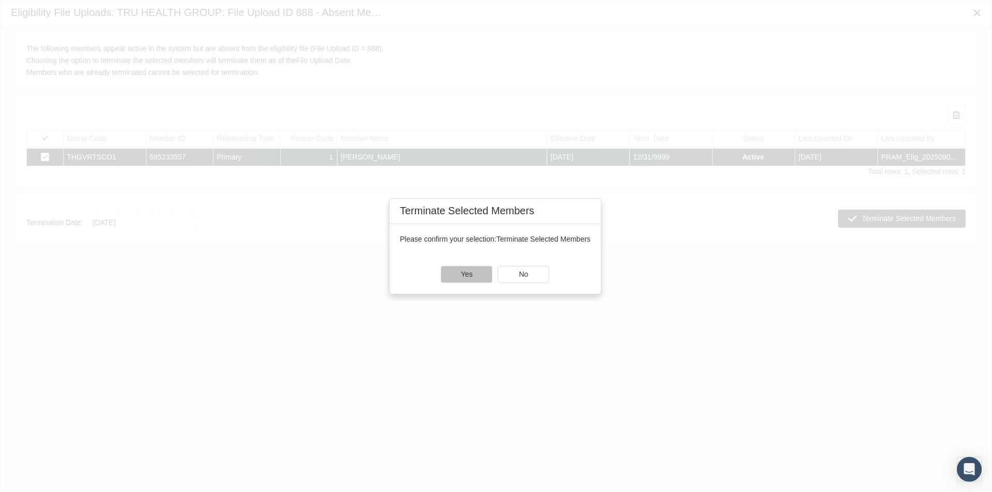
click at [472, 275] on span "Yes" at bounding box center [467, 274] width 12 height 8
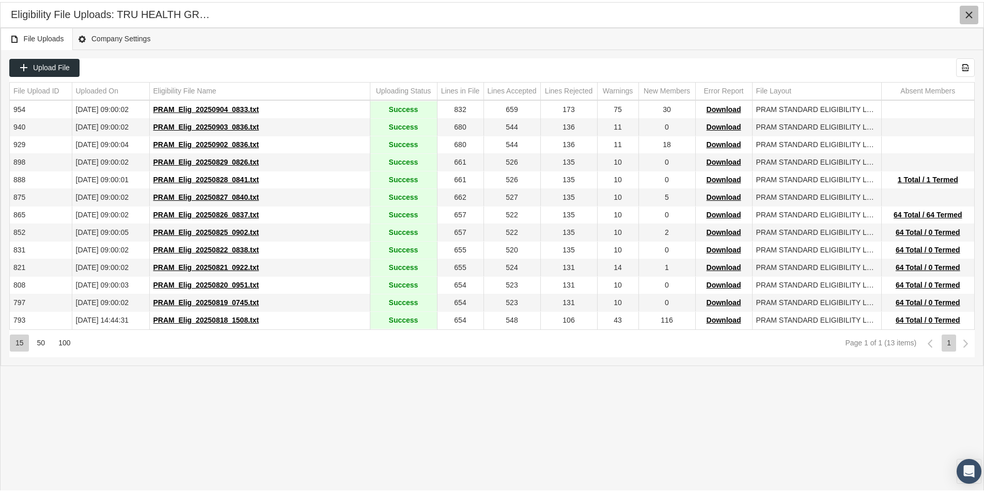
click at [969, 12] on icon "Close" at bounding box center [969, 12] width 9 height 9
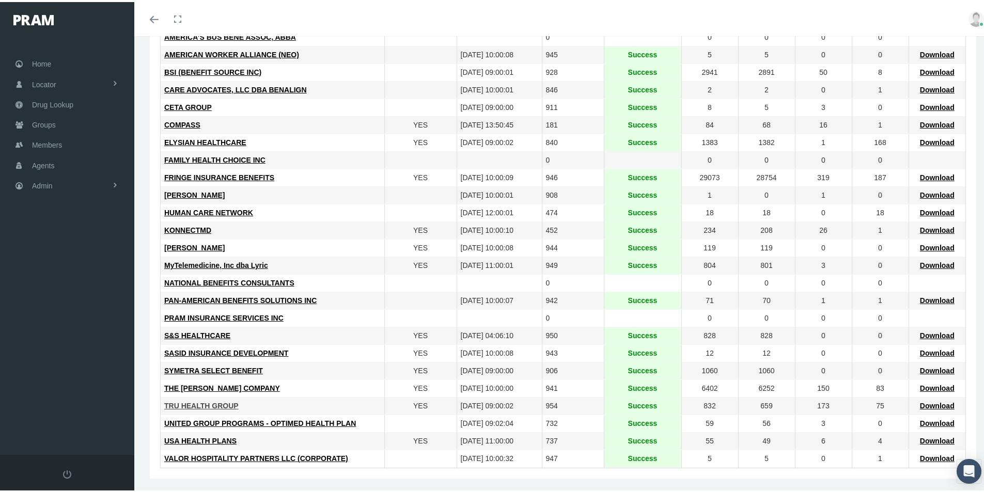
click at [195, 404] on span "TRU HEALTH GROUP" at bounding box center [201, 404] width 74 height 8
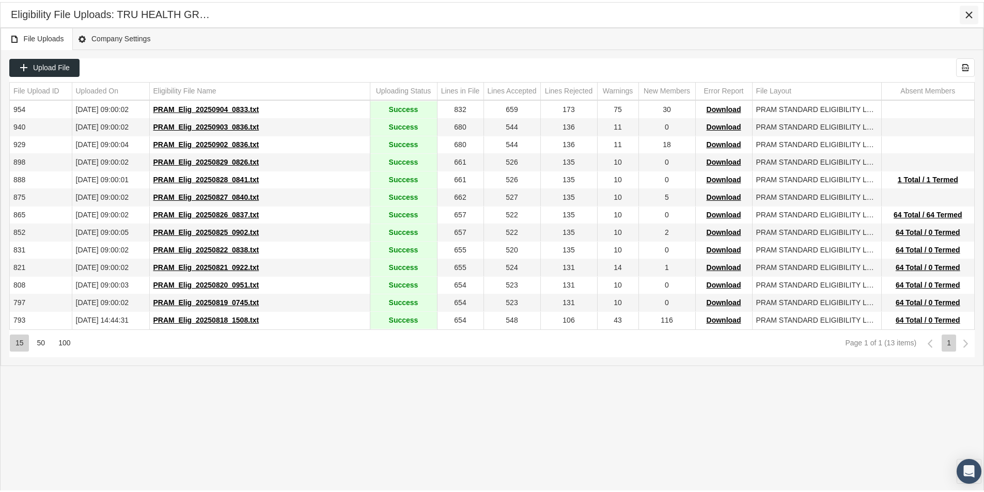
click at [970, 11] on icon "Close" at bounding box center [969, 12] width 9 height 9
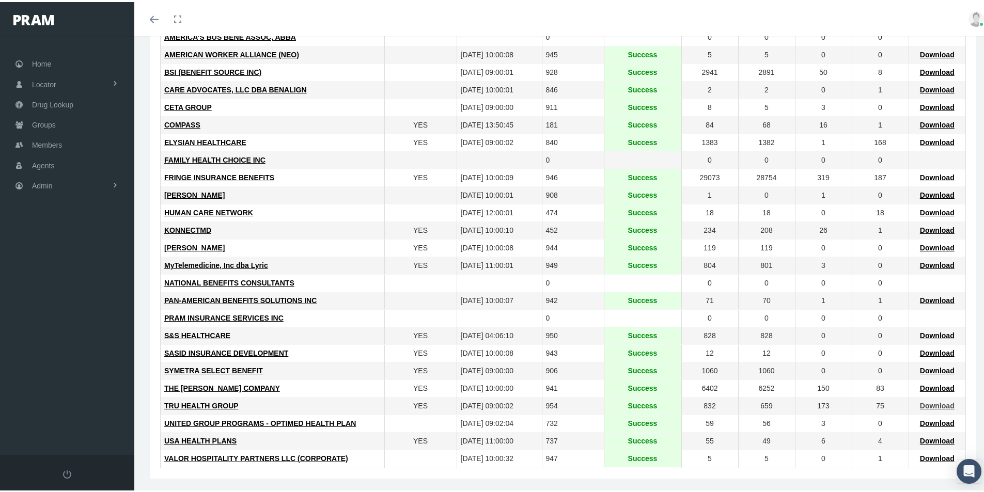
click at [920, 403] on span "Download" at bounding box center [937, 404] width 35 height 8
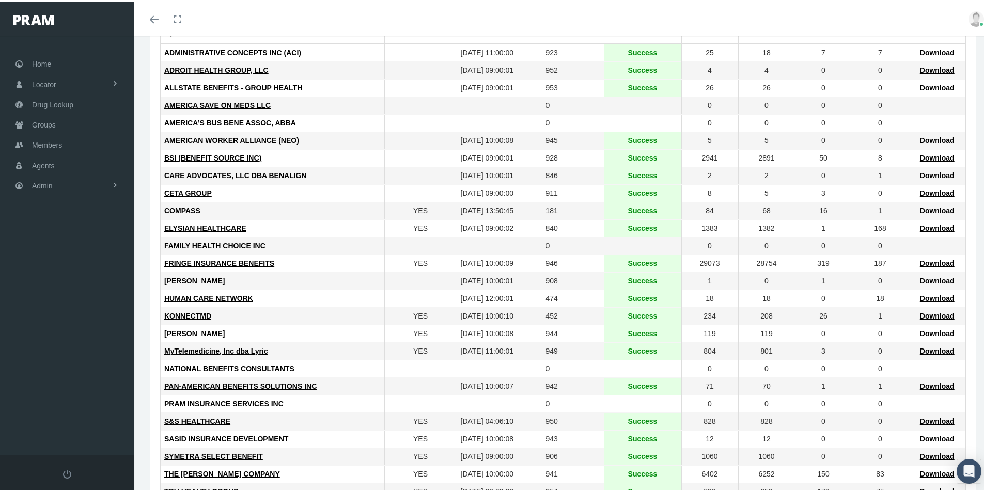
scroll to position [0, 0]
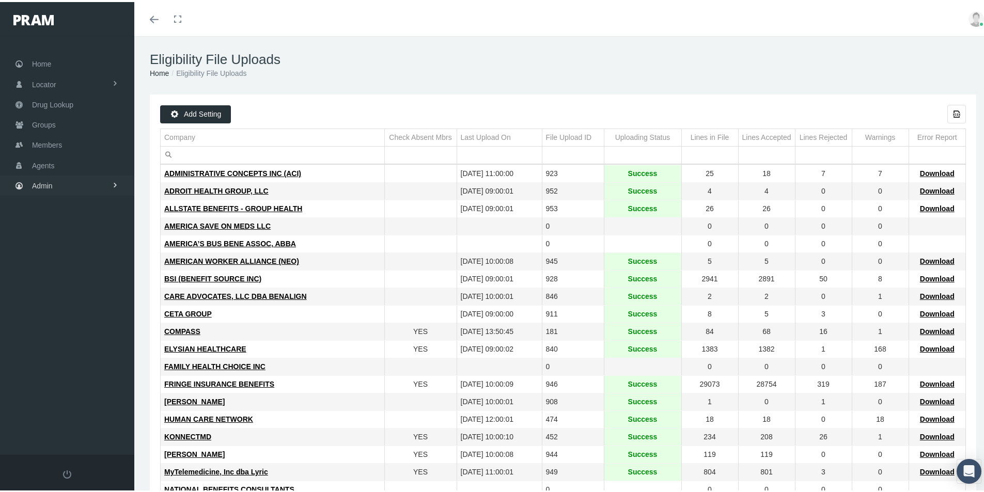
drag, startPoint x: 45, startPoint y: 182, endPoint x: 40, endPoint y: 210, distance: 27.8
click at [45, 182] on span "Admin" at bounding box center [42, 184] width 21 height 20
click at [56, 264] on span "Group Billing" at bounding box center [62, 264] width 41 height 18
click at [59, 341] on span "Payments" at bounding box center [56, 340] width 32 height 18
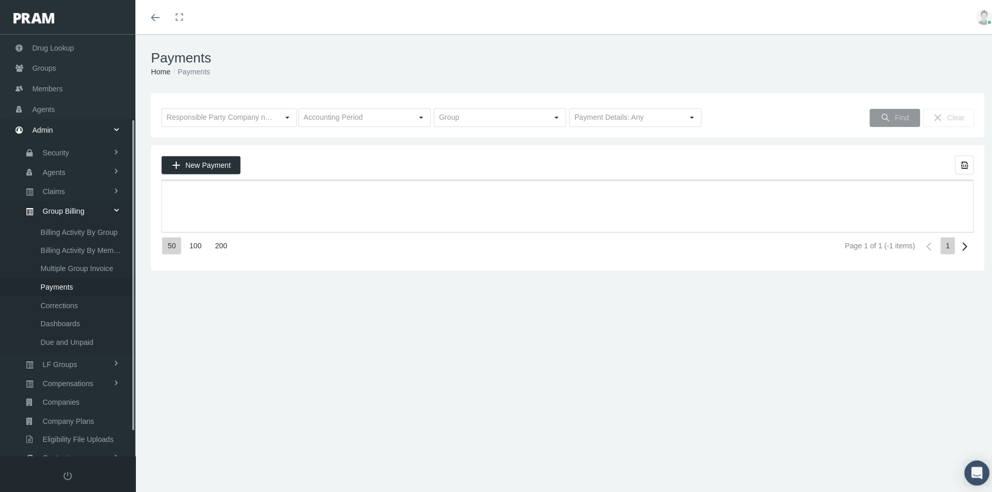
scroll to position [147, 0]
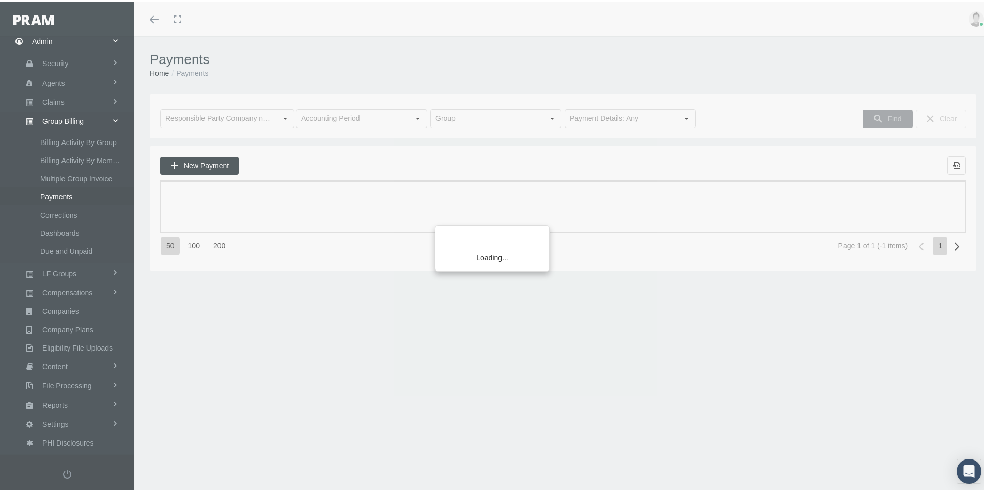
click at [205, 168] on span "New Payment" at bounding box center [206, 164] width 45 height 8
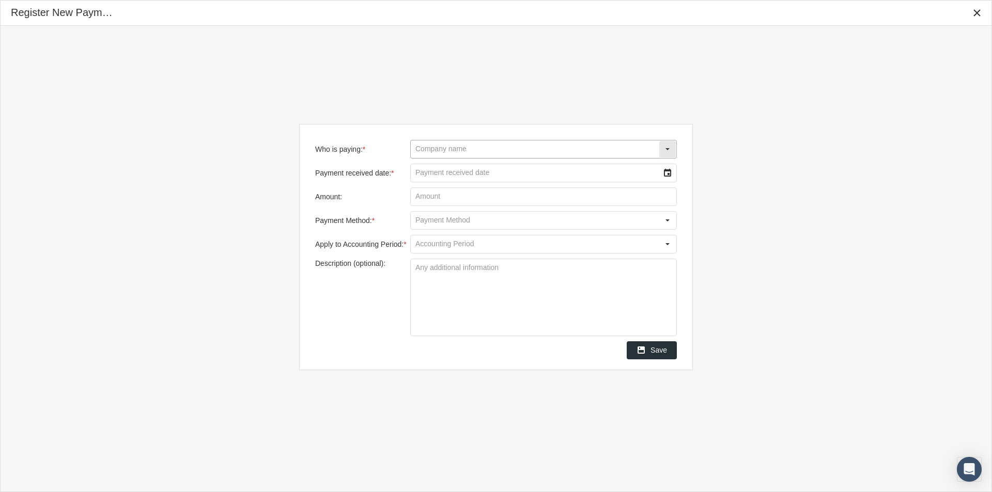
click at [425, 153] on input "Who is paying: *" at bounding box center [535, 150] width 248 height 18
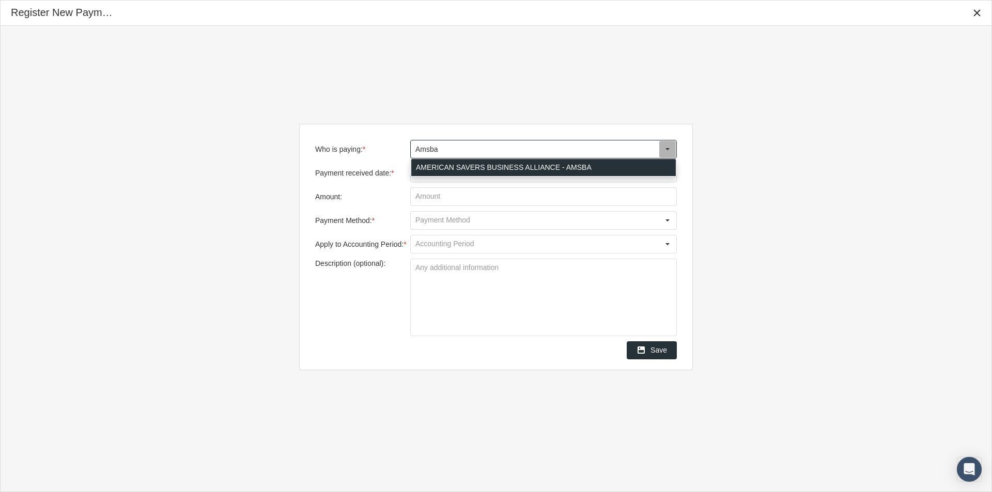
click at [445, 165] on div "AMERICAN SAVERS BUSINESS ALLIANCE - AMSBA" at bounding box center [543, 167] width 265 height 17
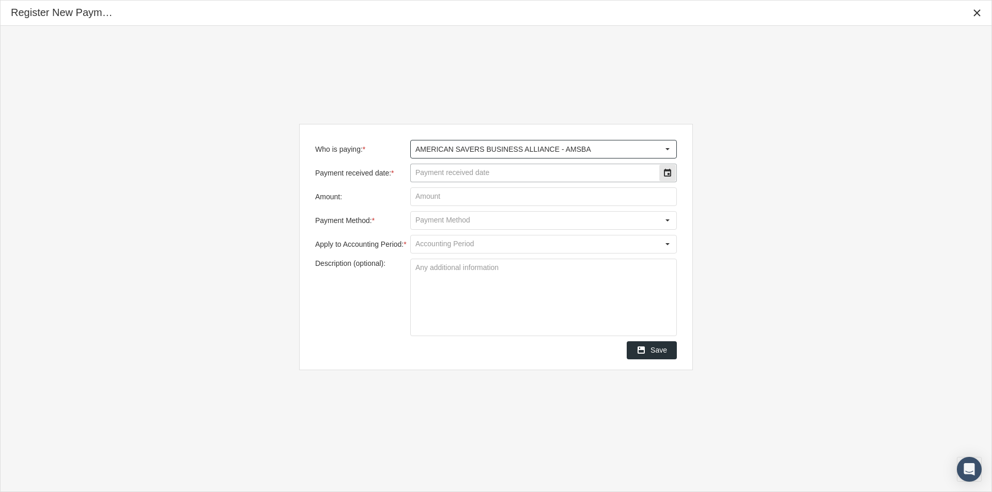
type input "AMERICAN SAVERS BUSINESS ALLIANCE - AMSBA"
click at [437, 176] on input "Payment received date: *" at bounding box center [535, 173] width 248 height 18
type input "[DATE]"
type input "$ 76.78"
click at [424, 224] on input "Payment Method: *" at bounding box center [535, 221] width 248 height 18
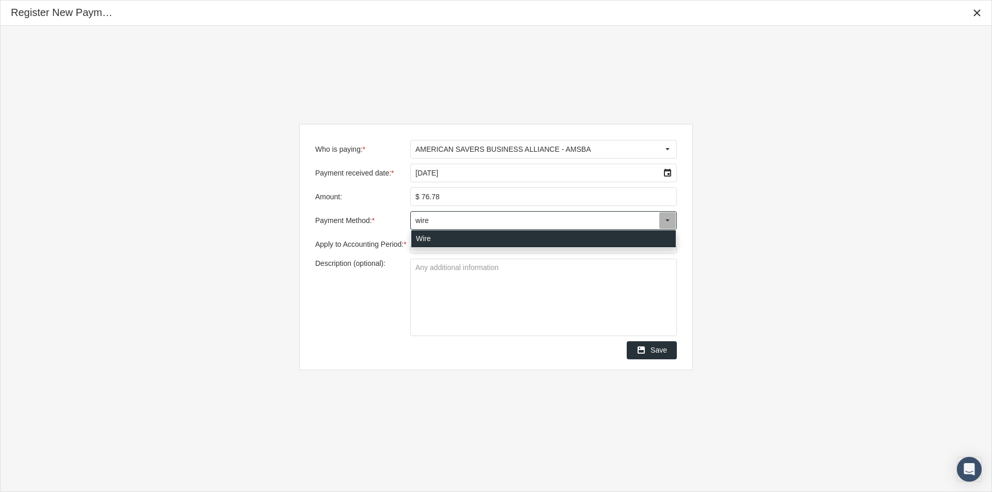
click at [421, 239] on div "Wire" at bounding box center [543, 238] width 265 height 17
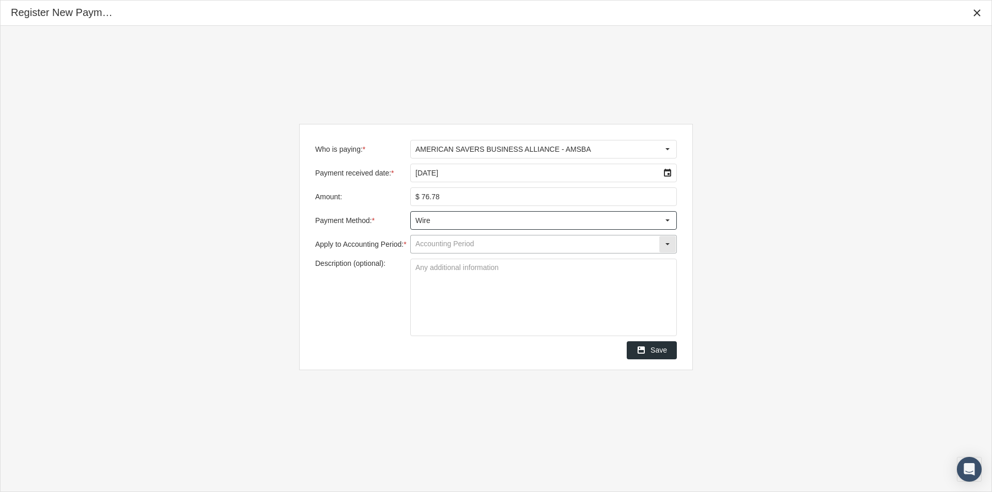
type input "Wire"
click at [431, 247] on input "Apply to Accounting Period: *" at bounding box center [535, 245] width 248 height 18
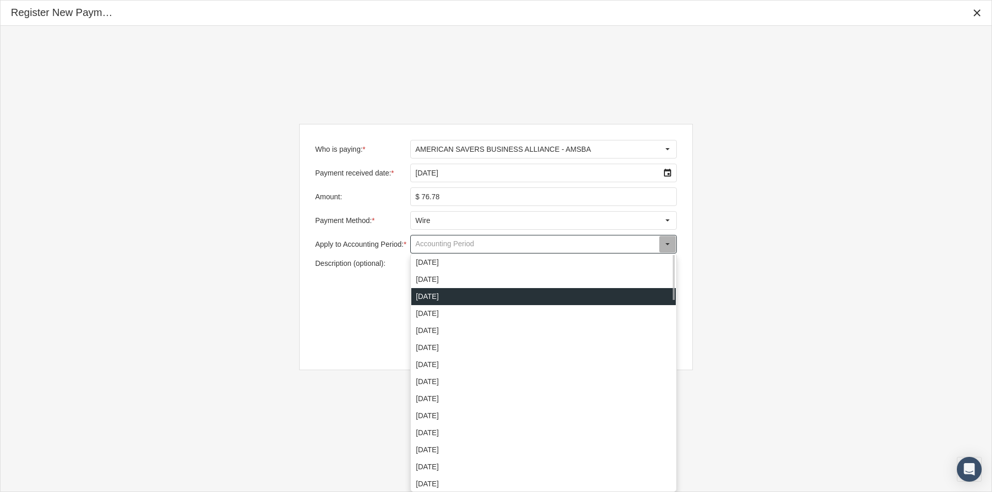
click at [425, 298] on div "[DATE]" at bounding box center [543, 296] width 265 height 17
type input "[DATE]"
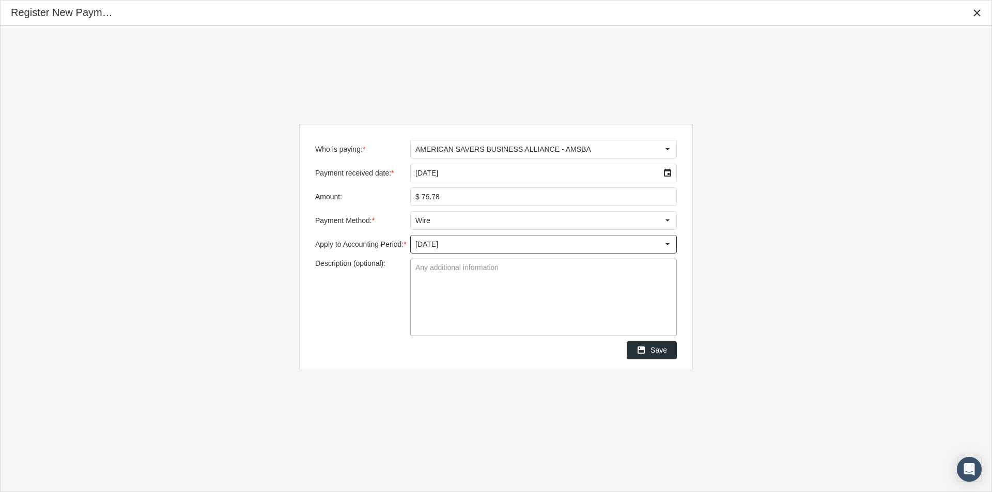
click at [418, 271] on textarea "Description (optional):" at bounding box center [544, 297] width 266 height 76
type textarea "Group 219002"
click at [447, 305] on textarea "Group 219002" at bounding box center [544, 297] width 266 height 76
click at [660, 353] on span "Save" at bounding box center [659, 350] width 17 height 8
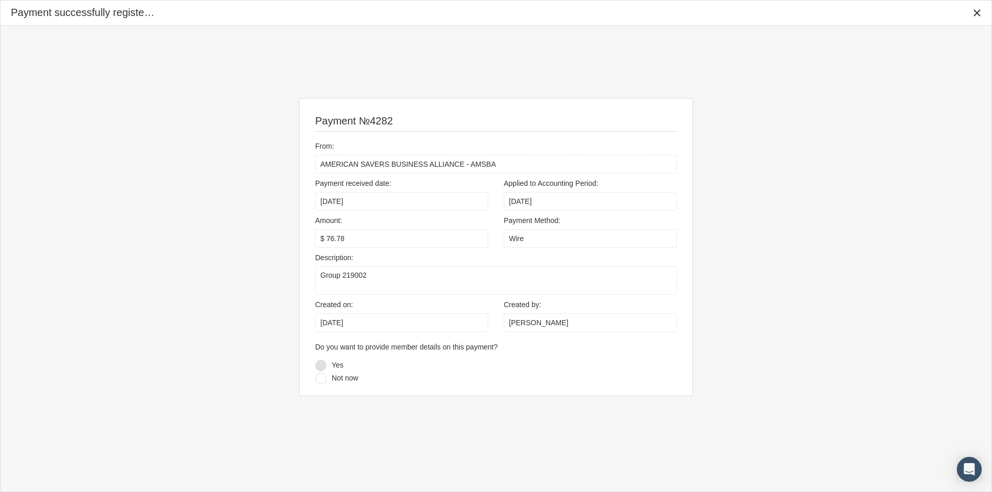
click at [320, 365] on div at bounding box center [320, 365] width 11 height 11
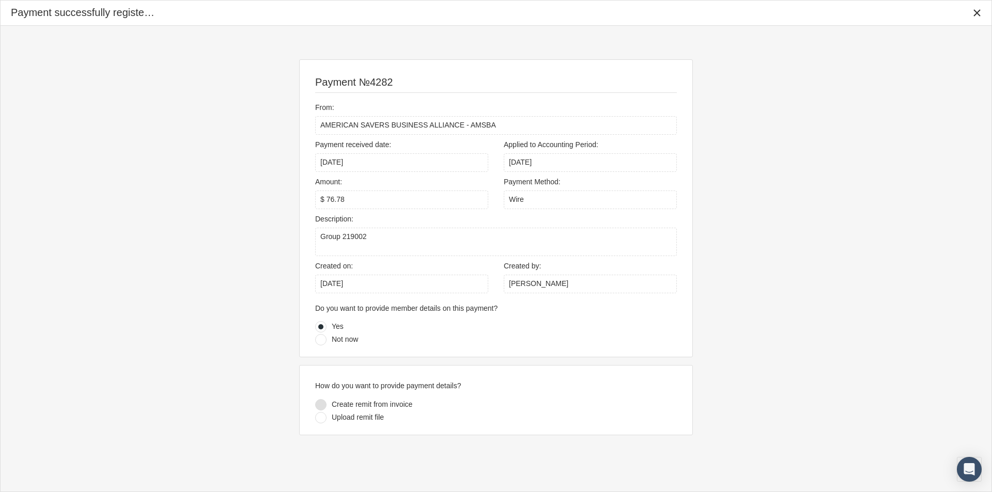
click at [322, 406] on div at bounding box center [320, 404] width 11 height 11
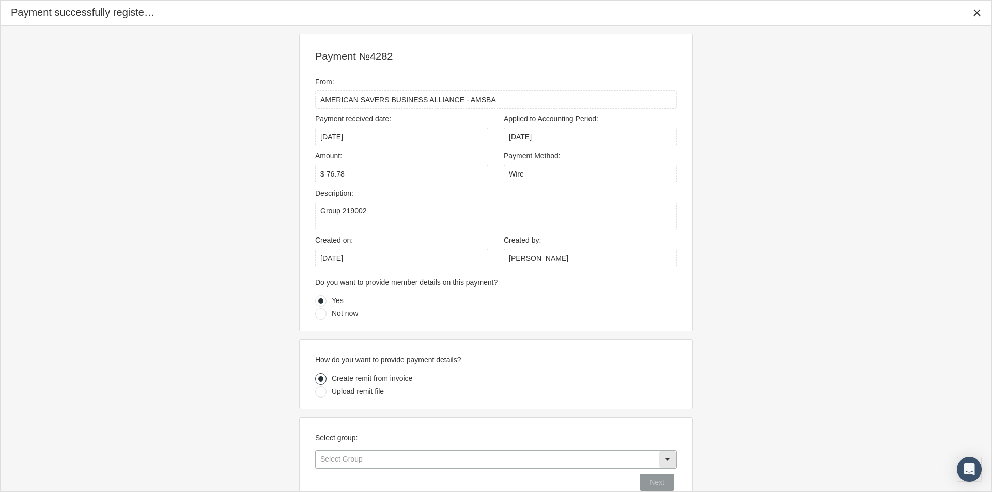
click at [340, 461] on input "text" at bounding box center [487, 460] width 343 height 18
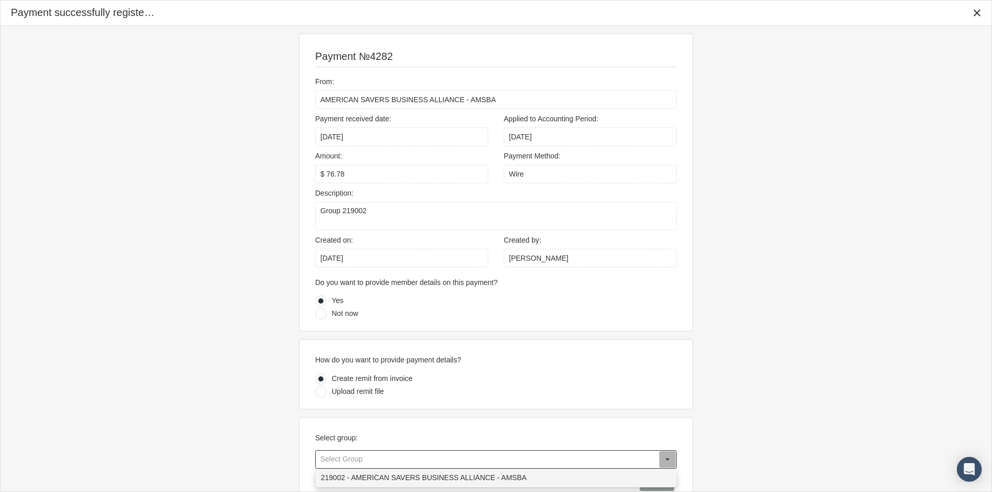
drag, startPoint x: 361, startPoint y: 479, endPoint x: 440, endPoint y: 476, distance: 79.1
click at [361, 480] on div "219002 - AMERICAN SAVERS BUSINESS ALLIANCE - AMSBA" at bounding box center [496, 478] width 360 height 17
type input "219002 - AMERICAN SAVERS BUSINESS ALLIANCE - AMSBA"
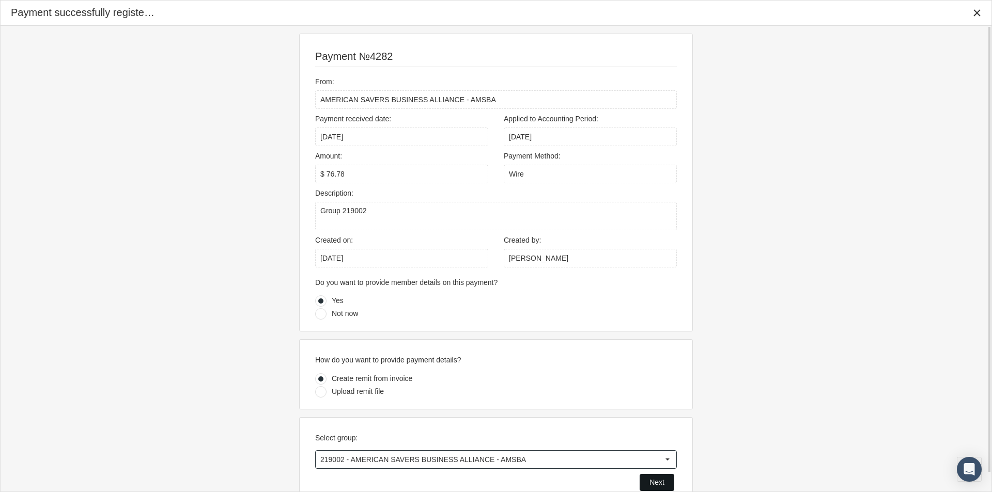
click at [655, 480] on span "Next" at bounding box center [657, 483] width 15 height 8
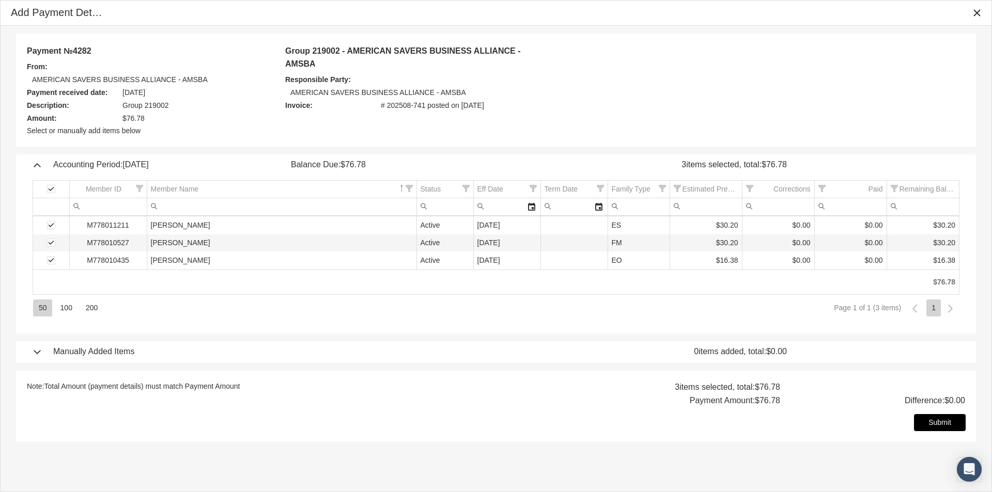
click at [938, 419] on span "Submit" at bounding box center [940, 423] width 23 height 8
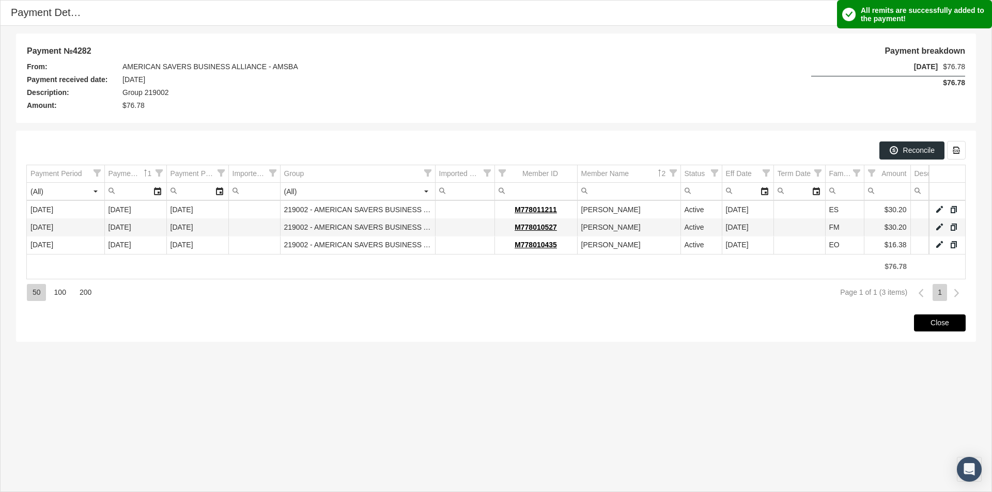
click at [935, 324] on span "Close" at bounding box center [940, 323] width 19 height 8
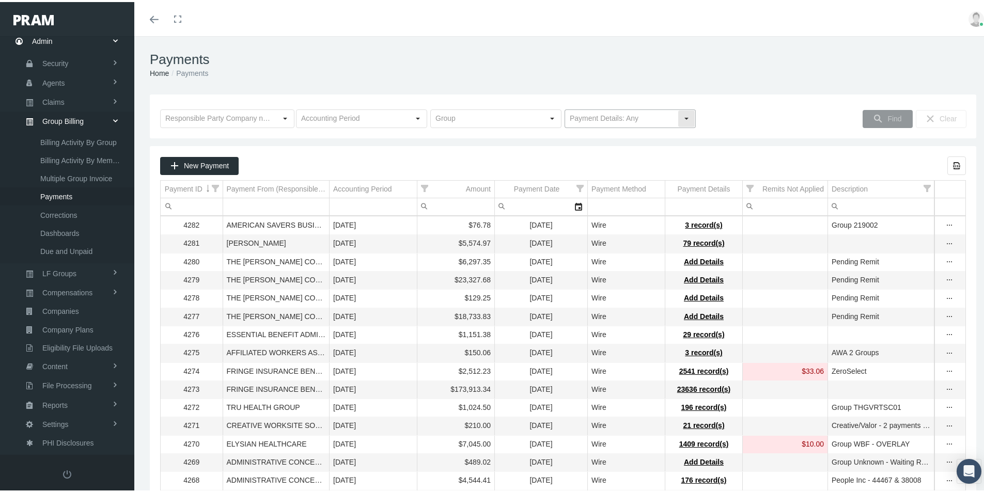
drag, startPoint x: 685, startPoint y: 118, endPoint x: 672, endPoint y: 125, distance: 14.6
click at [684, 118] on div "Select" at bounding box center [687, 117] width 17 height 17
click at [597, 153] on div "No Payment Details" at bounding box center [626, 152] width 128 height 17
type input "No Payment Details"
click at [891, 117] on span "Find" at bounding box center [895, 117] width 14 height 8
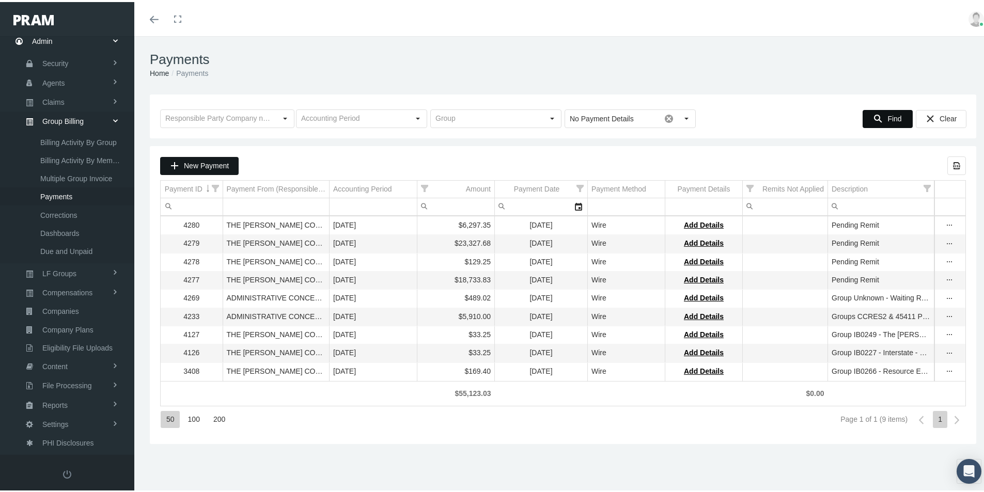
click at [196, 166] on span "New Payment" at bounding box center [206, 164] width 45 height 8
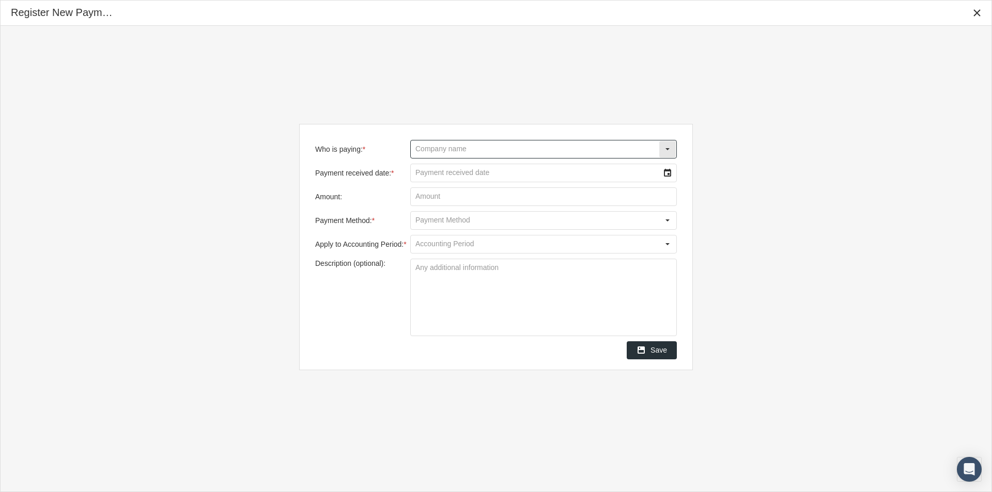
click at [421, 148] on input "Who is paying: *" at bounding box center [535, 150] width 248 height 18
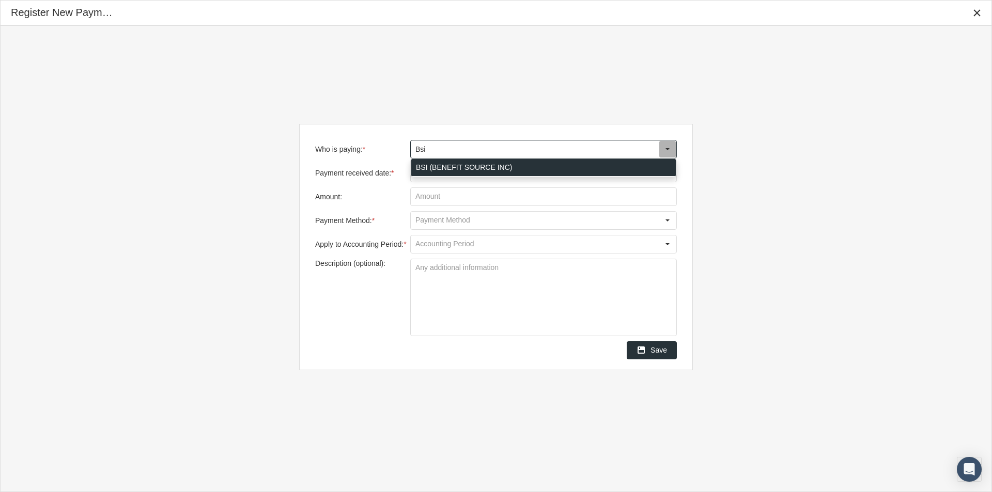
click at [426, 166] on div "BSI (BENEFIT SOURCE INC)" at bounding box center [543, 167] width 265 height 17
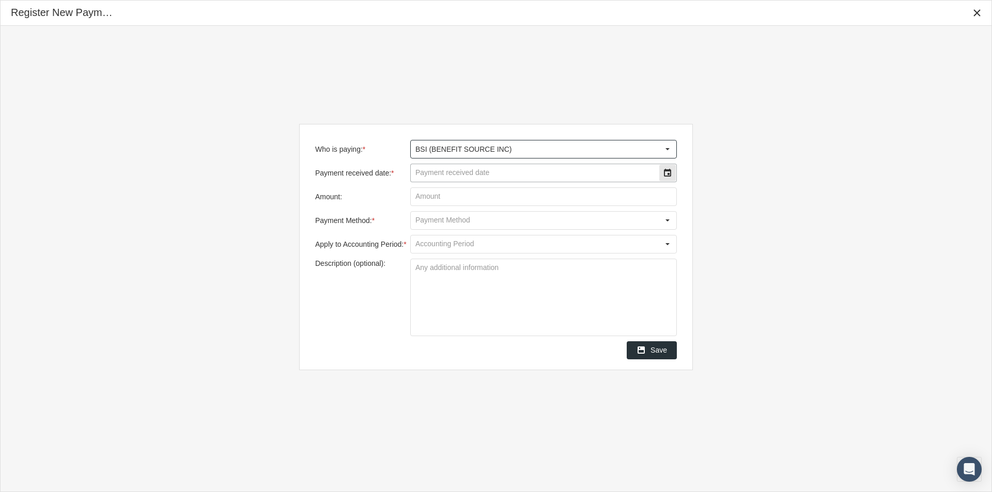
type input "BSI (BENEFIT SOURCE INC)"
drag, startPoint x: 440, startPoint y: 175, endPoint x: 485, endPoint y: 163, distance: 46.4
click at [441, 174] on input "Payment received date: *" at bounding box center [535, 173] width 248 height 18
type input "[DATE]"
click at [433, 197] on input "Amount:" at bounding box center [544, 197] width 266 height 18
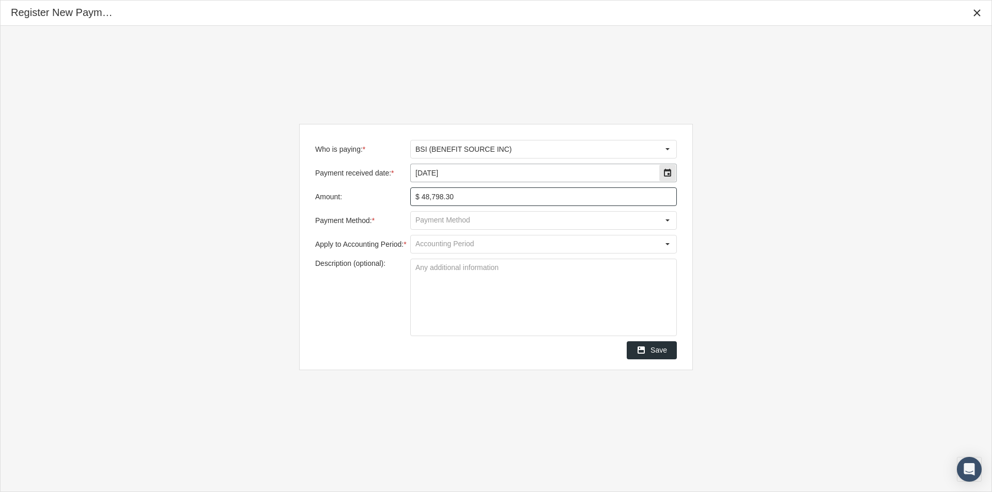
type input "$ 48,798.34"
drag, startPoint x: 417, startPoint y: 218, endPoint x: 422, endPoint y: 217, distance: 5.3
click at [419, 218] on input "Payment Method: *" at bounding box center [535, 221] width 248 height 18
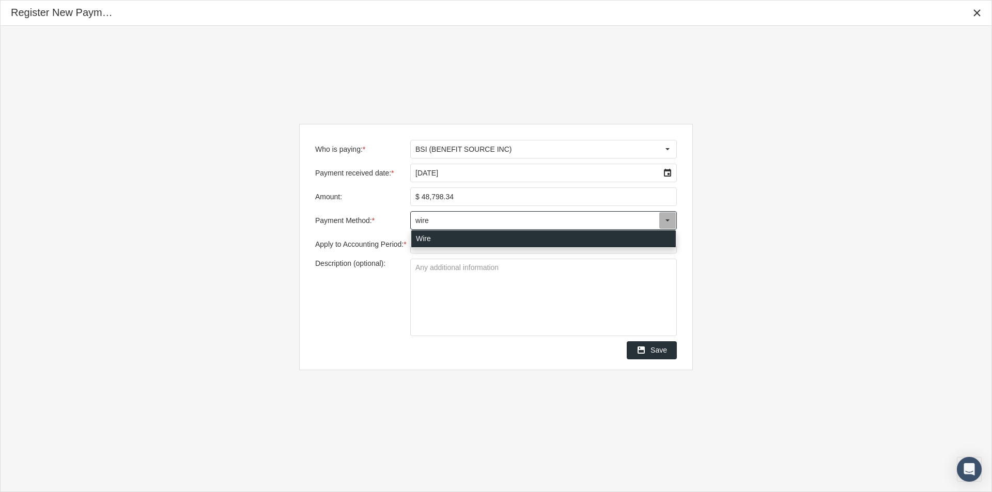
click at [420, 235] on div "Wire" at bounding box center [543, 238] width 265 height 17
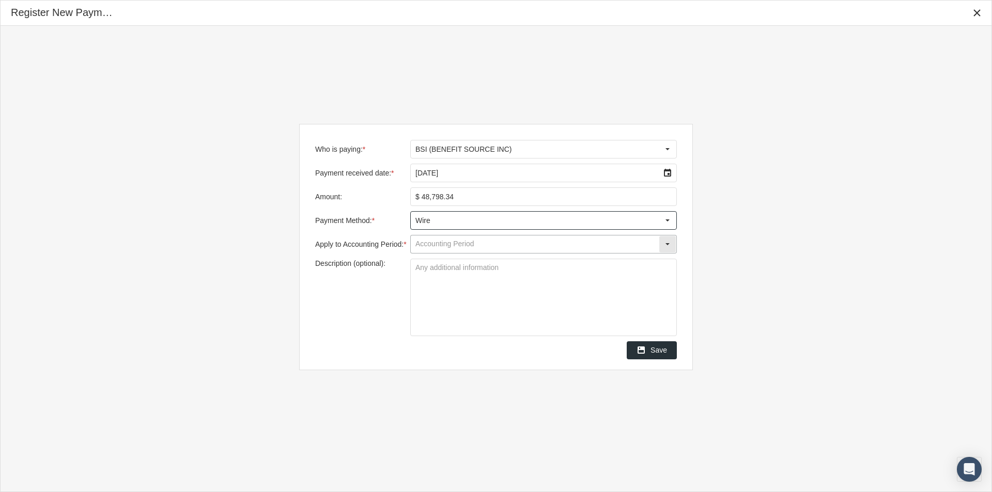
type input "Wire"
click at [425, 242] on input "Apply to Accounting Period: *" at bounding box center [535, 245] width 248 height 18
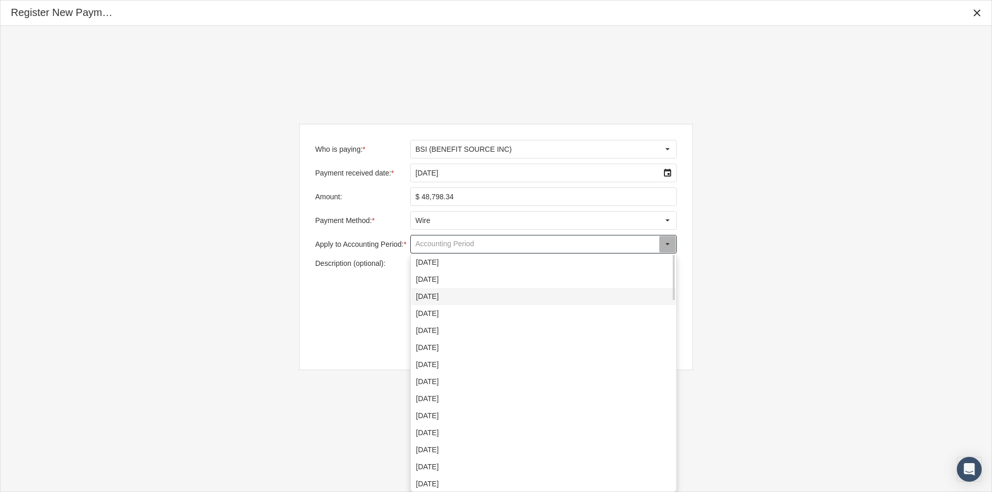
click at [422, 293] on div "[DATE]" at bounding box center [543, 296] width 265 height 17
type input "[DATE]"
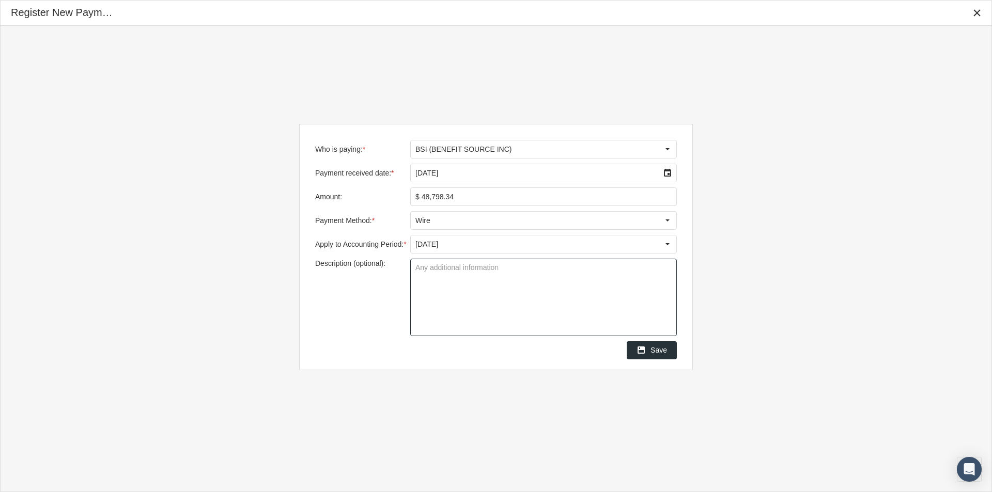
click at [420, 270] on textarea "Description (optional):" at bounding box center [544, 297] width 266 height 76
click at [464, 271] on textarea "Didlake group s72001-72004" at bounding box center [544, 297] width 266 height 76
type textarea "[PERSON_NAME] group 72001-72004"
drag, startPoint x: 490, startPoint y: 309, endPoint x: 500, endPoint y: 316, distance: 12.5
click at [490, 309] on textarea "[PERSON_NAME] group 72001-72004" at bounding box center [544, 297] width 266 height 76
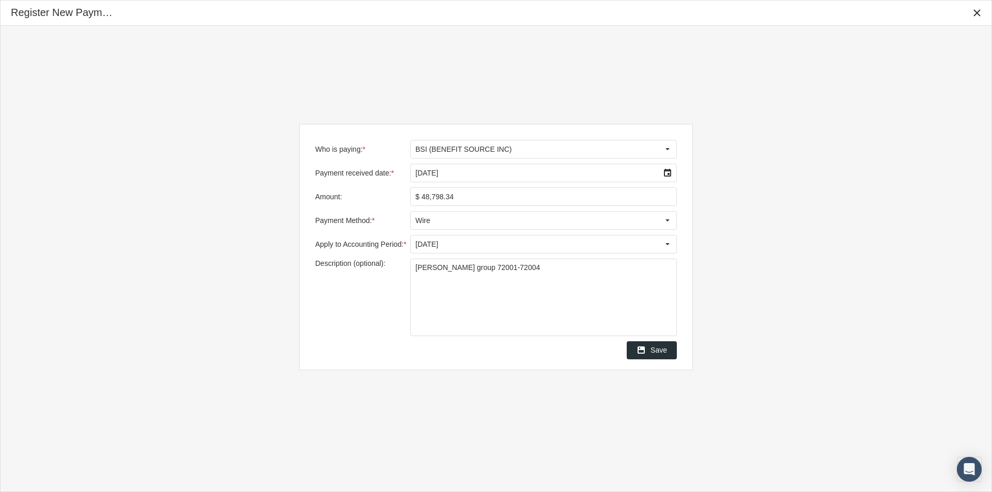
click at [662, 349] on span "Save" at bounding box center [659, 350] width 17 height 8
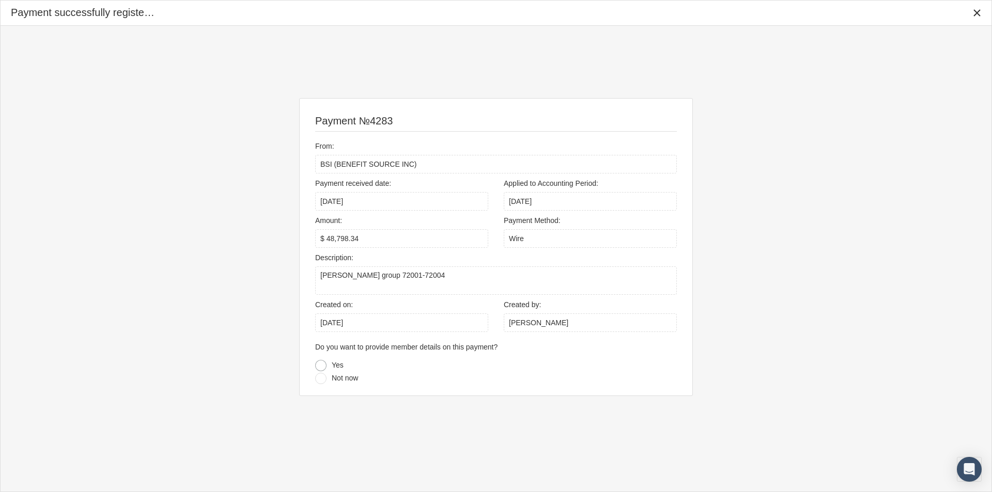
click at [322, 365] on div at bounding box center [320, 365] width 11 height 11
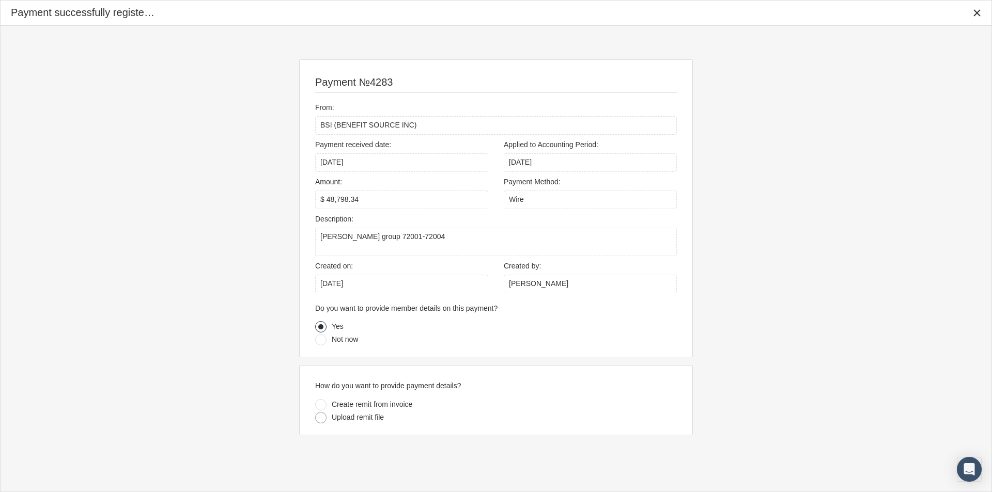
click at [321, 415] on div at bounding box center [320, 417] width 11 height 11
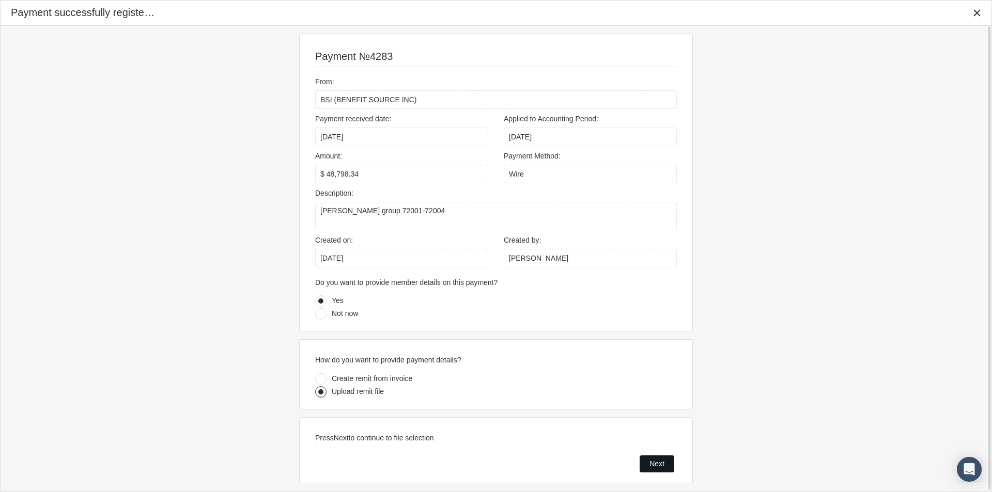
click at [660, 463] on span "Next" at bounding box center [657, 464] width 15 height 8
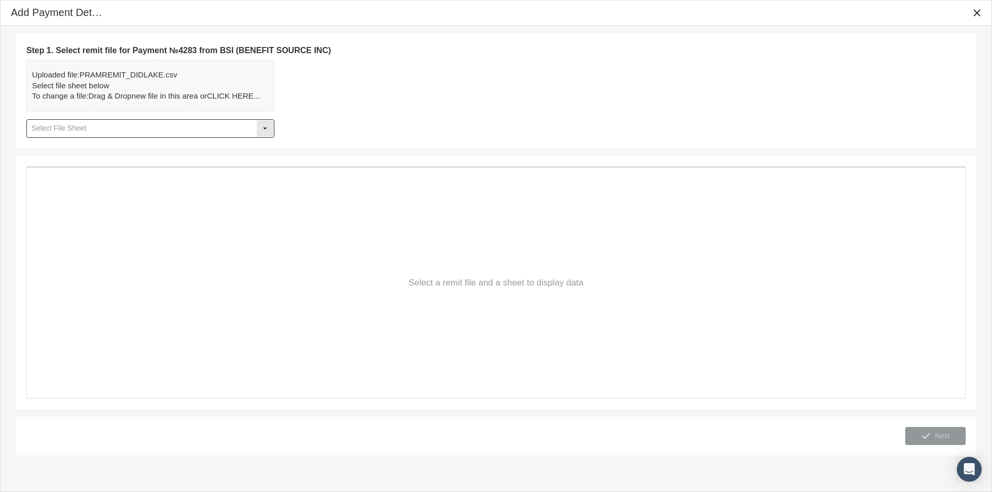
click at [269, 126] on div "Select" at bounding box center [265, 128] width 17 height 17
click at [60, 152] on div "Table1" at bounding box center [150, 146] width 246 height 17
type input "Table1"
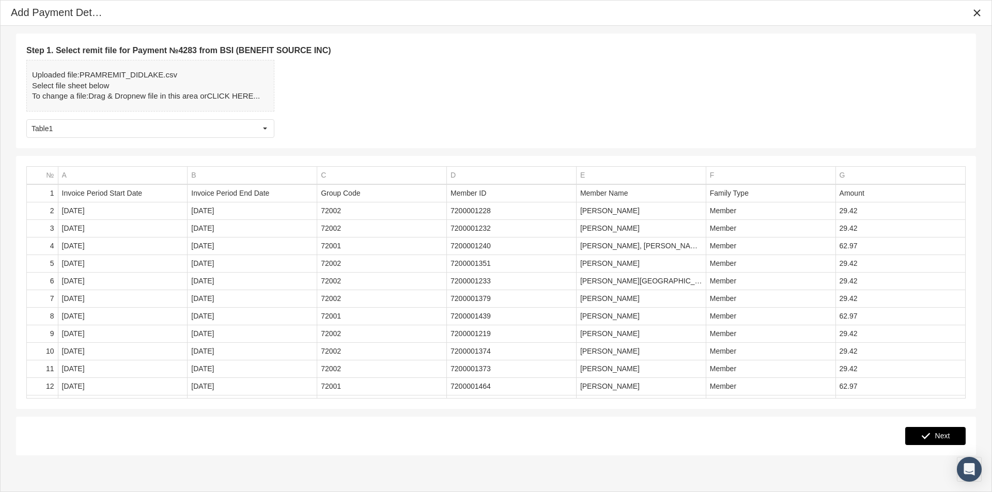
click at [936, 437] on span "Next" at bounding box center [942, 436] width 15 height 8
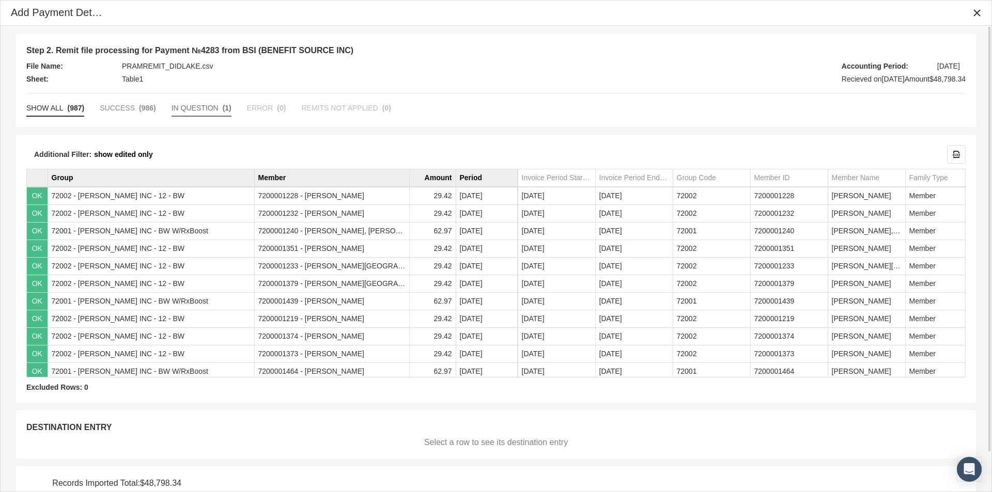
click at [178, 109] on span "IN QUESTION" at bounding box center [195, 108] width 47 height 8
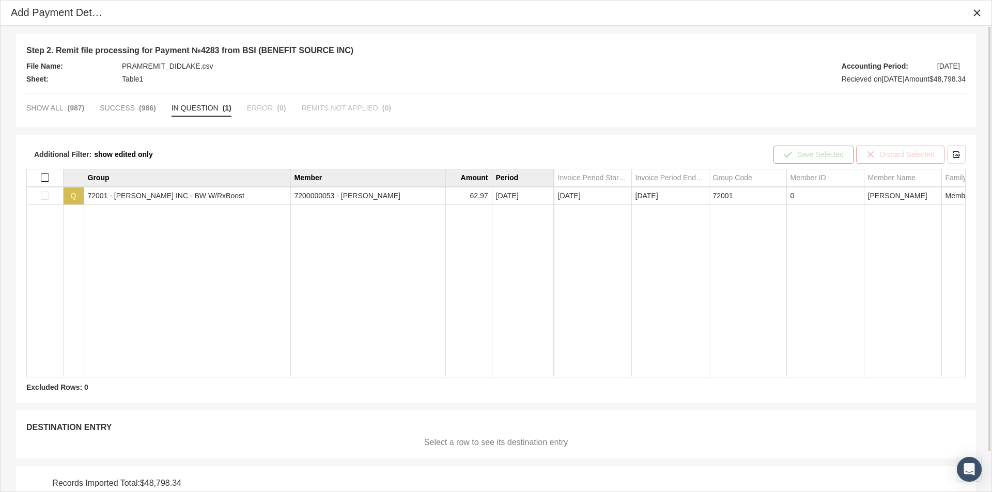
click at [45, 176] on span "Select all" at bounding box center [45, 178] width 8 height 8
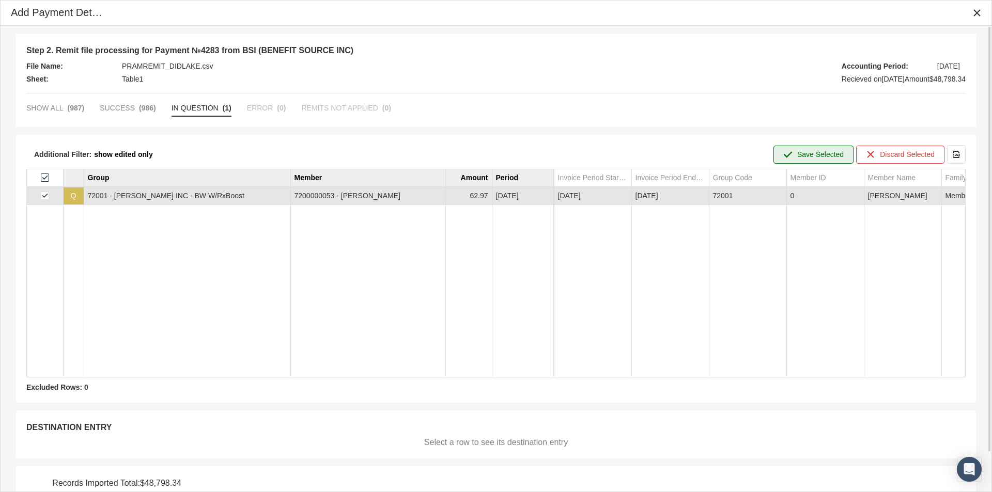
click at [815, 153] on span "Save Selected" at bounding box center [820, 154] width 47 height 8
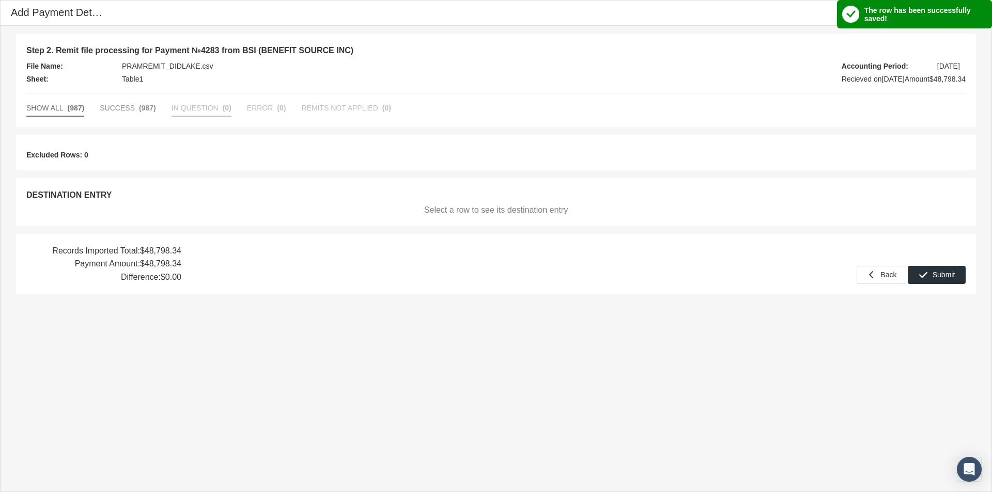
click at [35, 107] on span "SHOW ALL" at bounding box center [44, 108] width 37 height 8
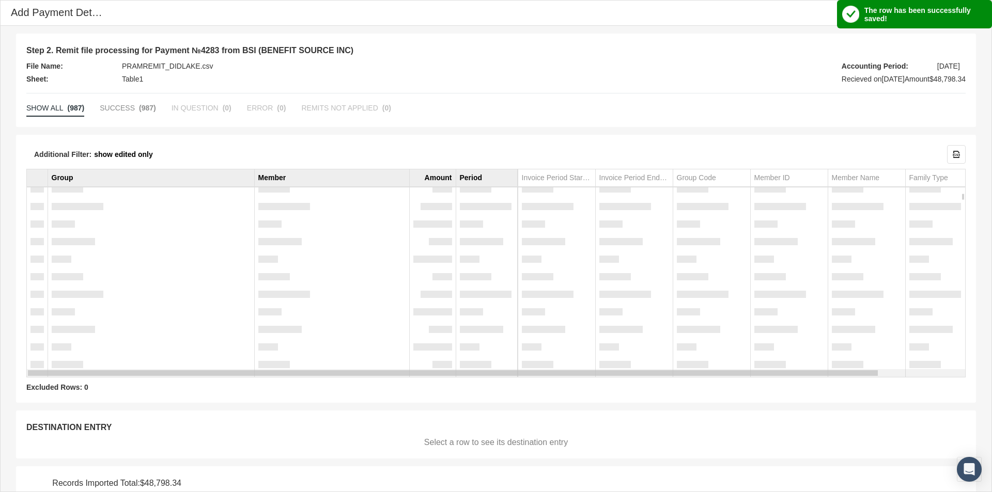
scroll to position [43, 0]
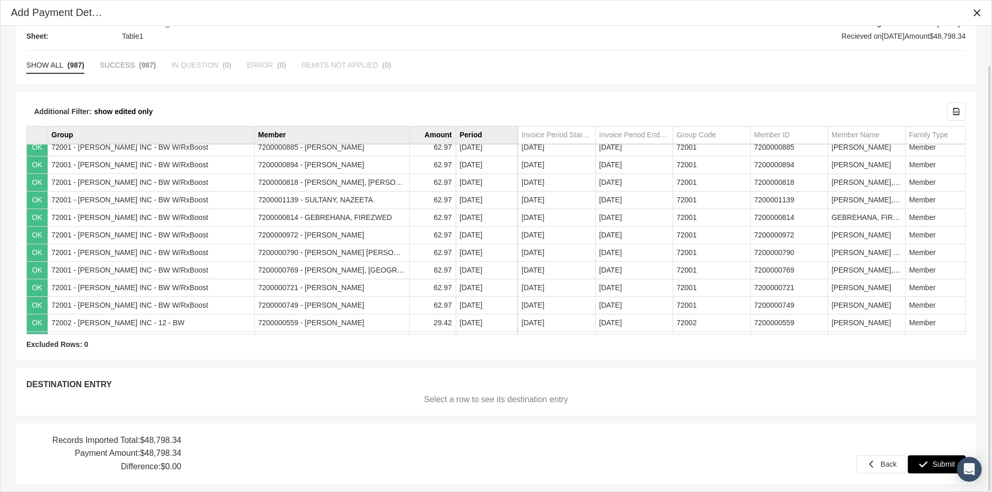
click at [936, 464] on span "Submit" at bounding box center [944, 464] width 23 height 8
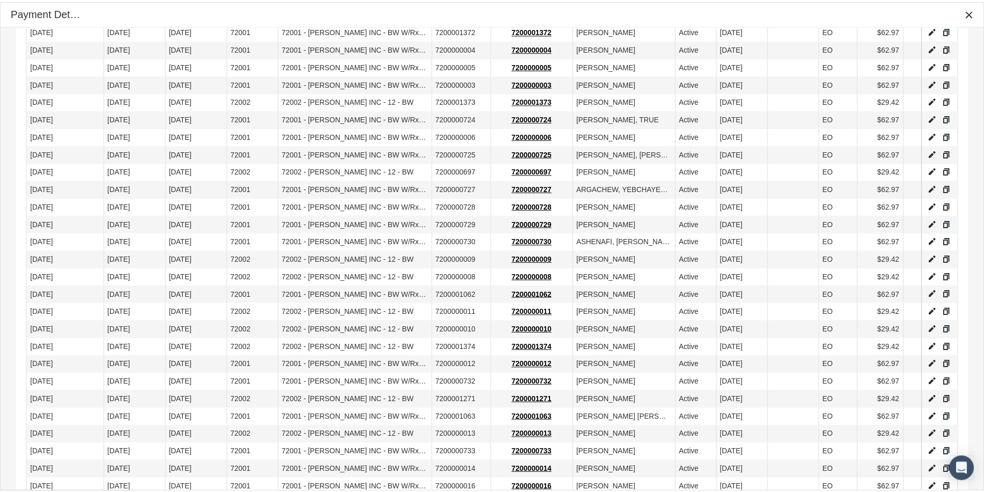
scroll to position [689, 0]
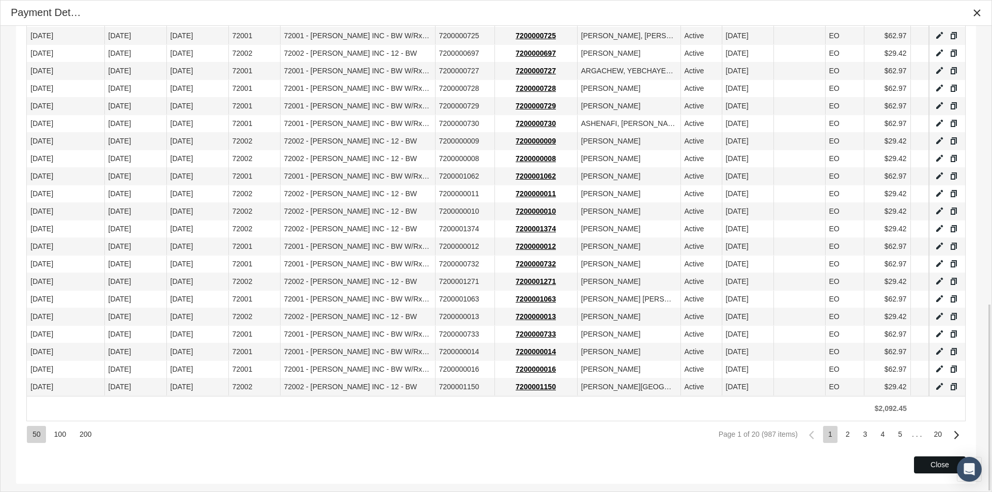
click at [928, 463] on div "Close" at bounding box center [940, 465] width 51 height 16
